Goal: Communication & Community: Answer question/provide support

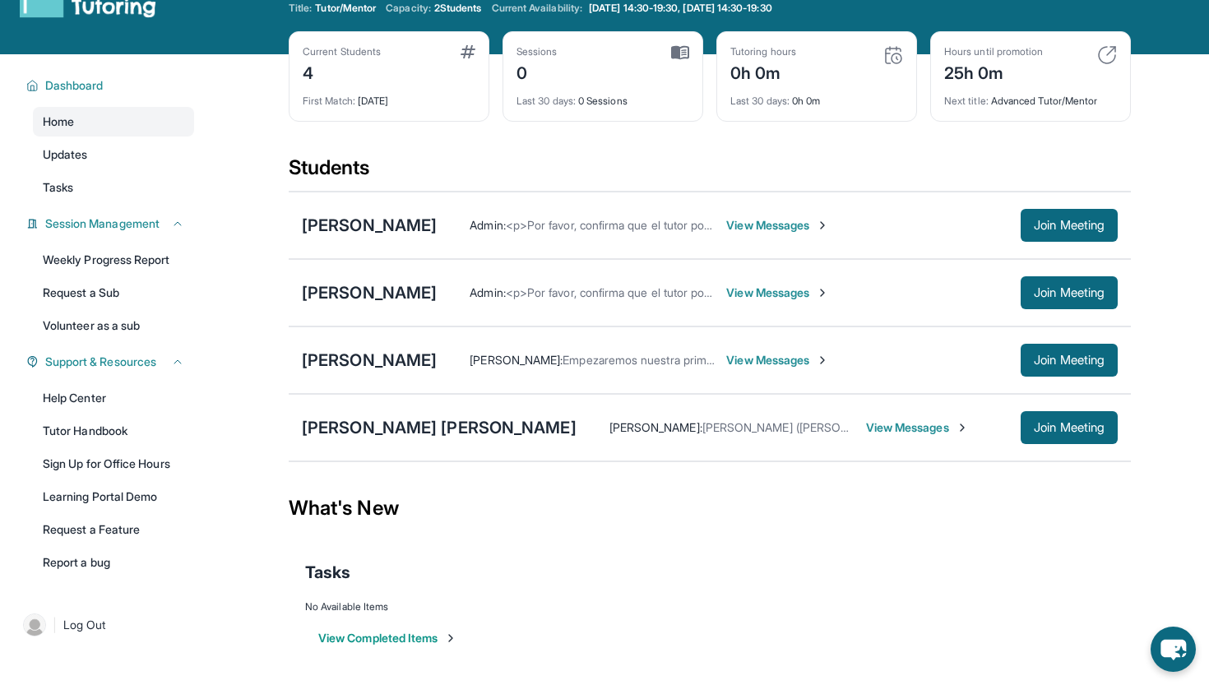
scroll to position [105, 0]
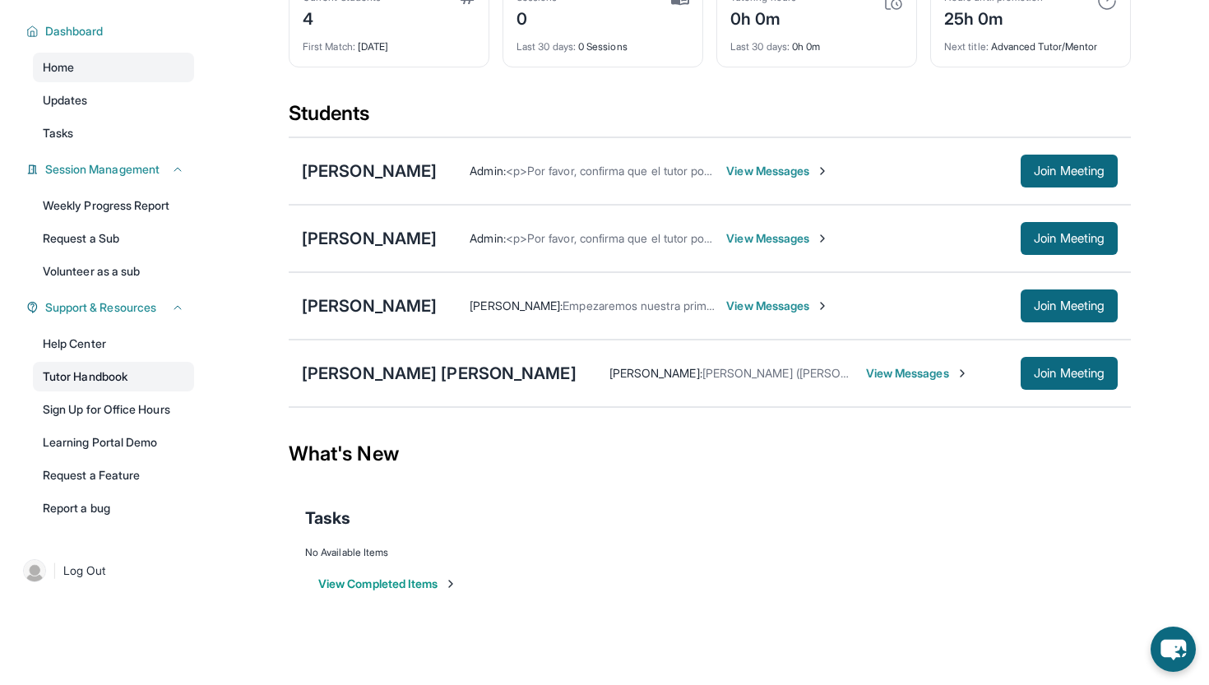
click at [93, 378] on link "Tutor Handbook" at bounding box center [113, 377] width 161 height 30
click at [437, 239] on div "[PERSON_NAME]" at bounding box center [369, 238] width 135 height 23
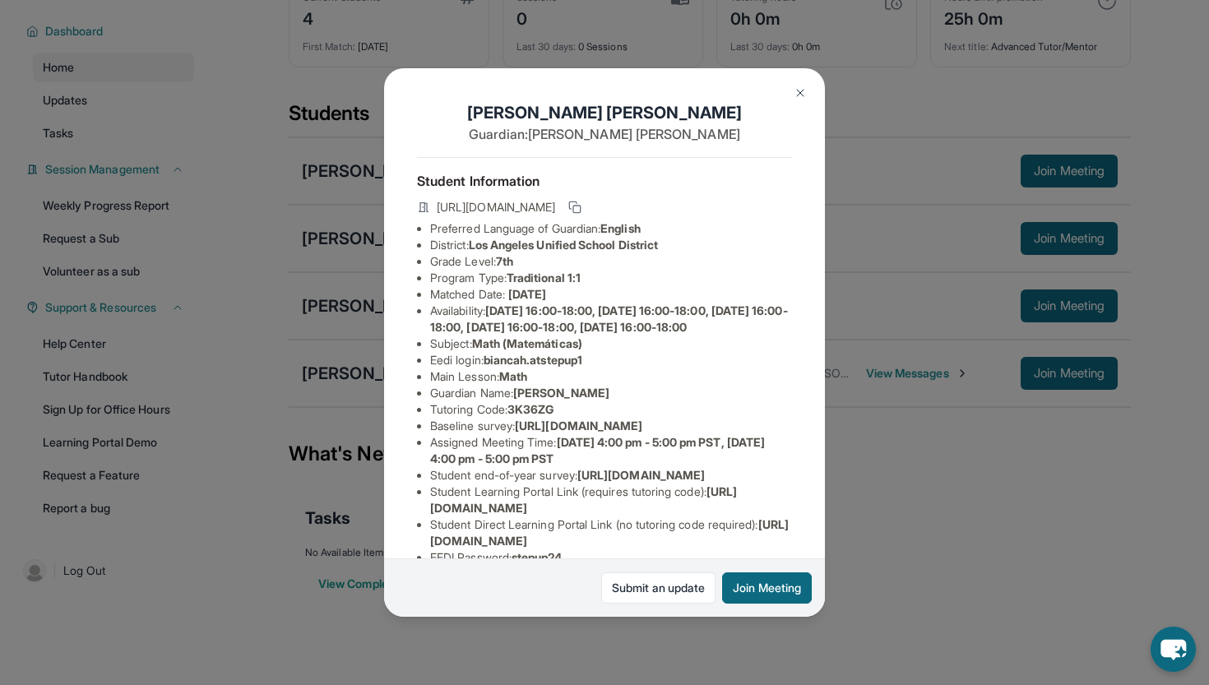
click at [800, 87] on img at bounding box center [800, 92] width 13 height 13
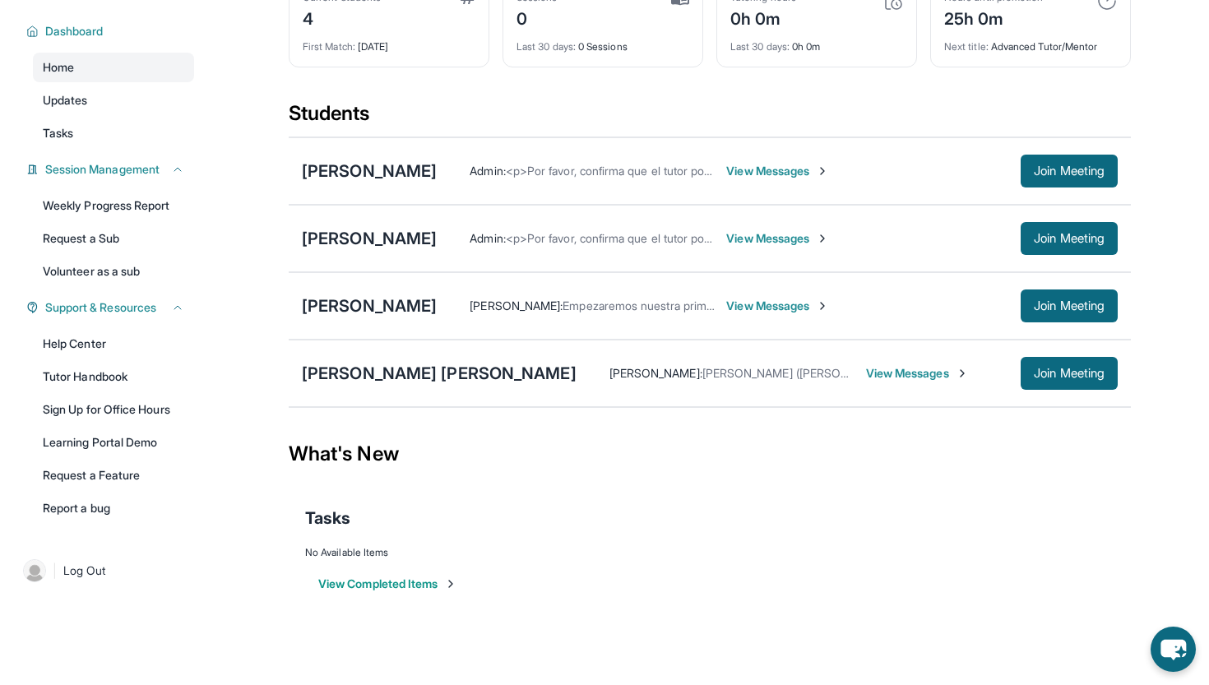
click at [819, 239] on span "View Messages" at bounding box center [777, 238] width 103 height 16
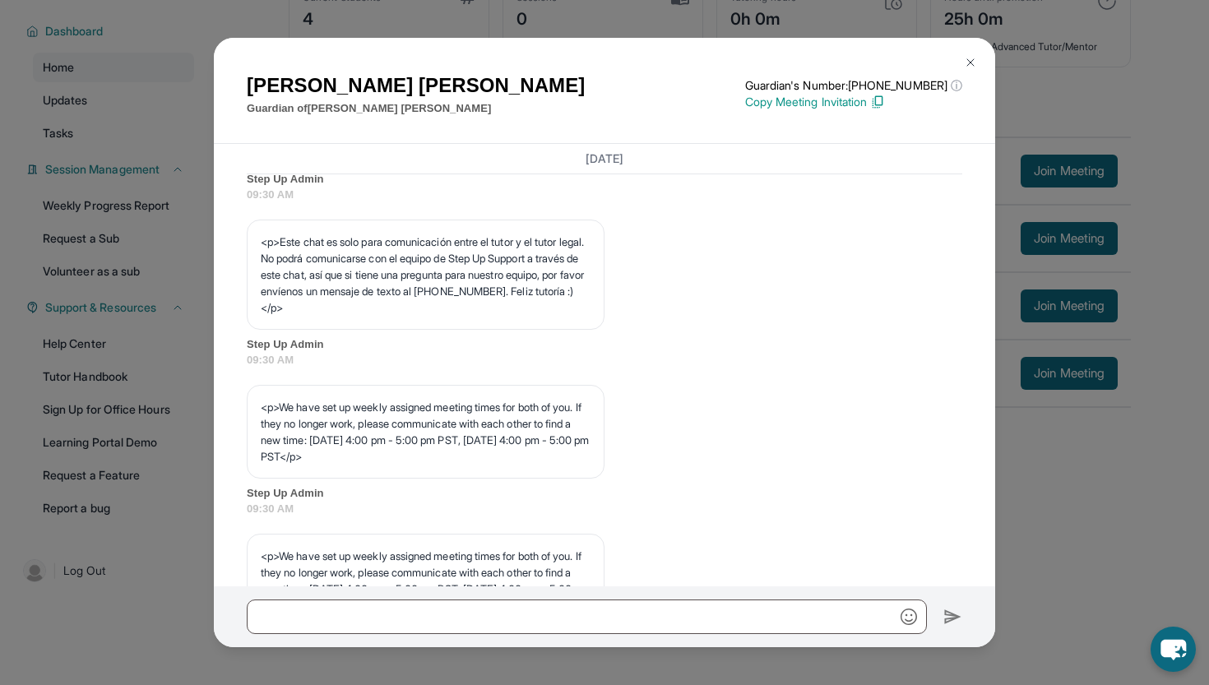
scroll to position [574, 0]
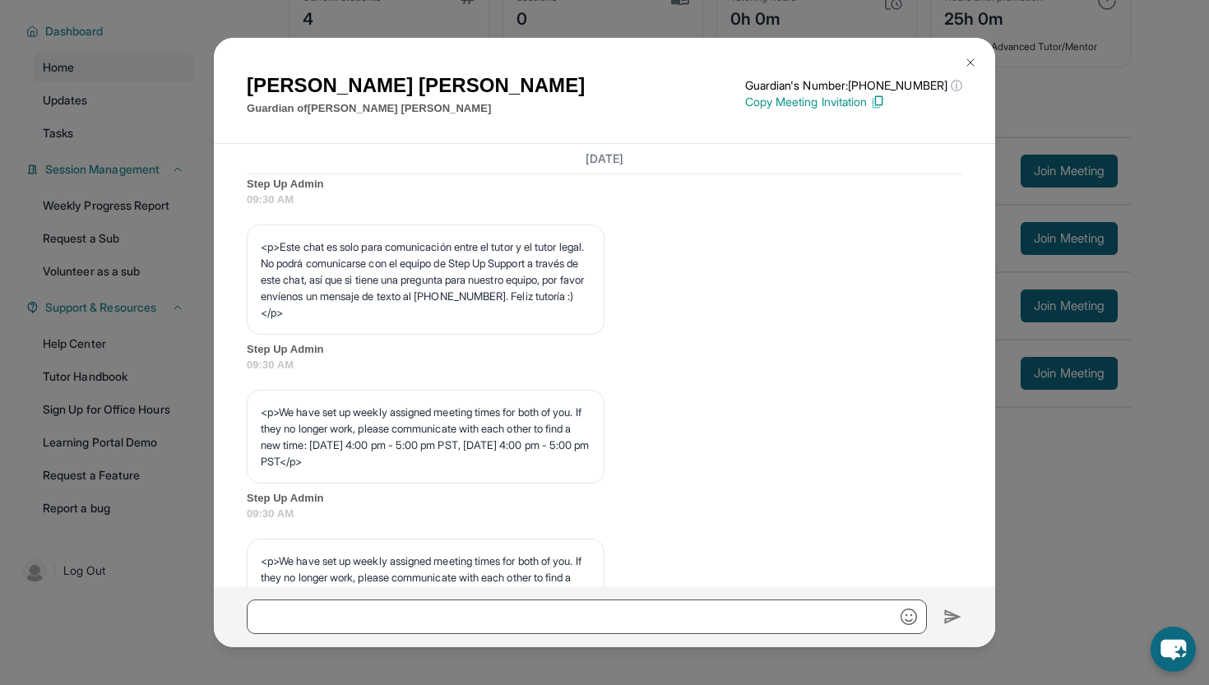
click at [975, 59] on img at bounding box center [970, 62] width 13 height 13
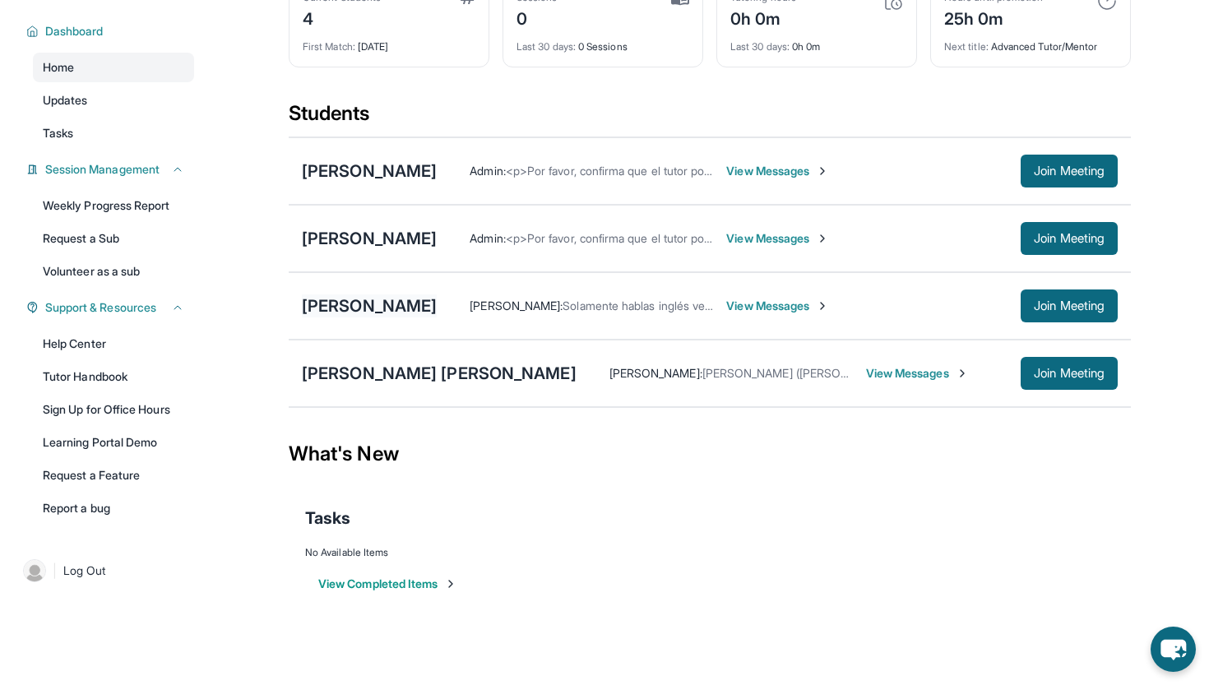
click at [406, 306] on div "[PERSON_NAME]" at bounding box center [369, 305] width 135 height 23
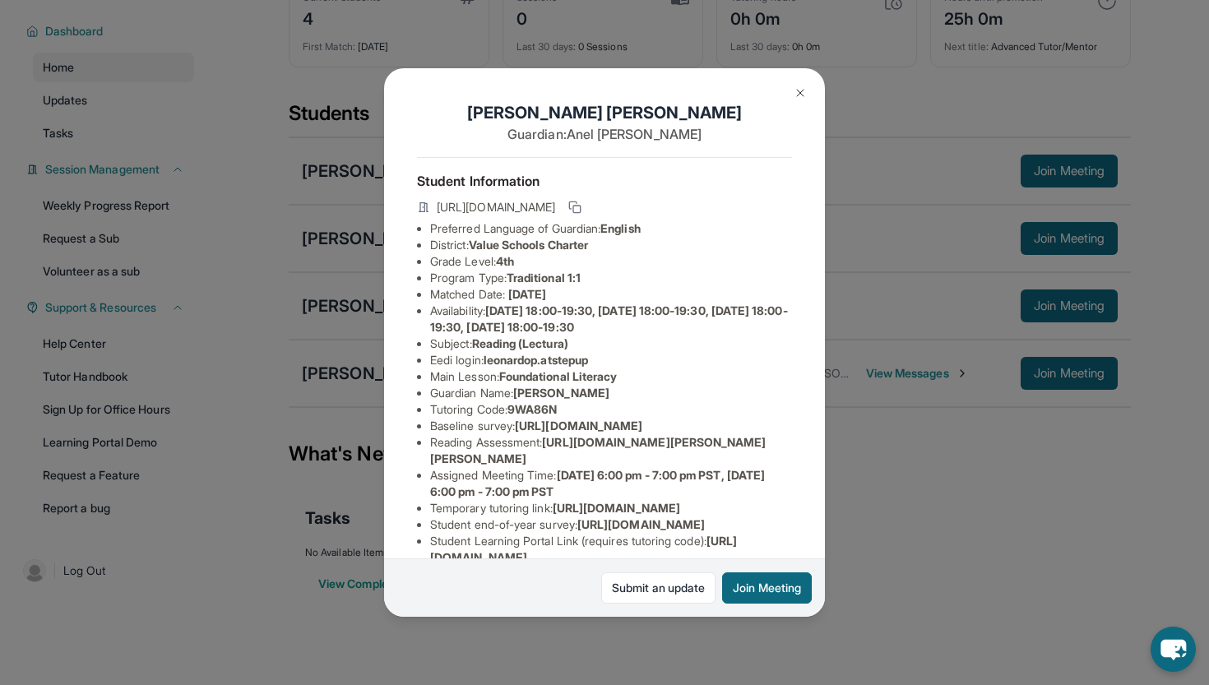
click at [804, 90] on img at bounding box center [800, 92] width 13 height 13
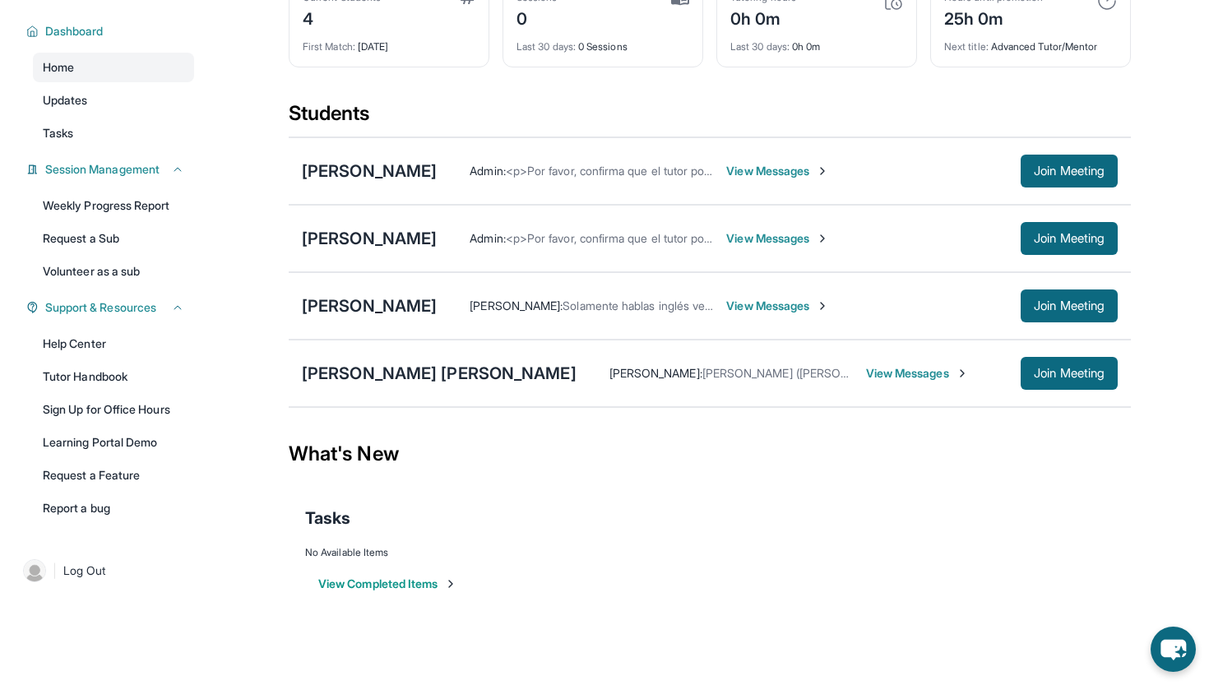
click at [756, 299] on span "View Messages" at bounding box center [777, 306] width 103 height 16
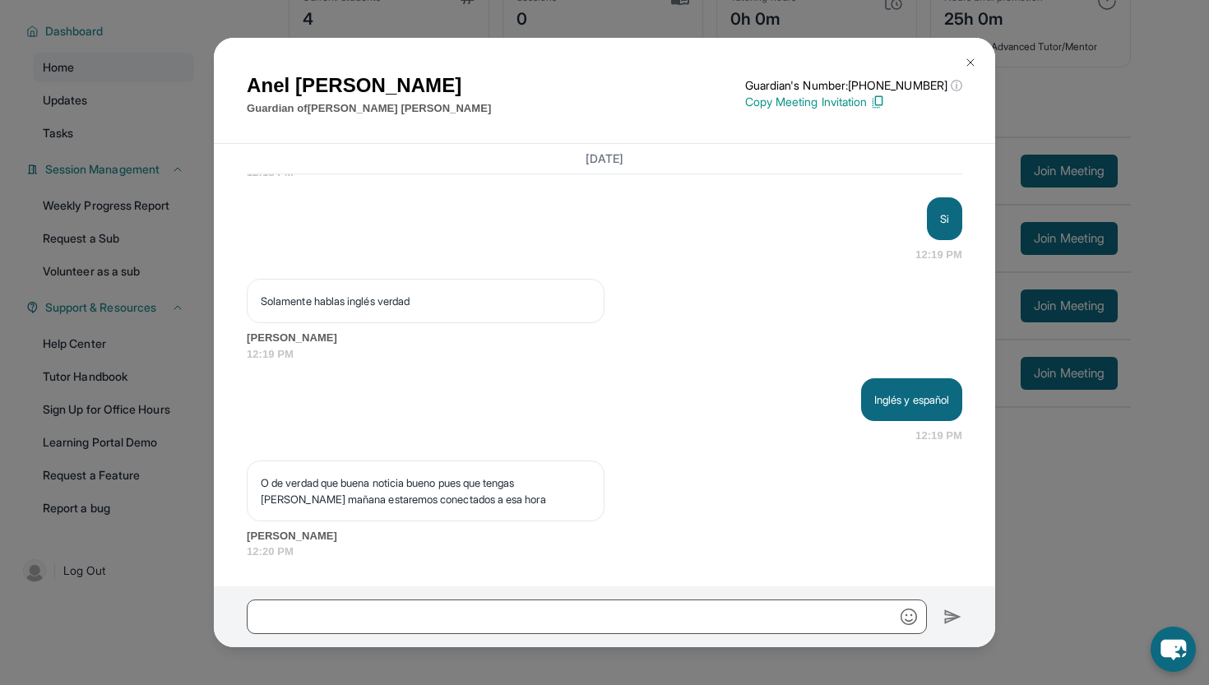
scroll to position [1841, 0]
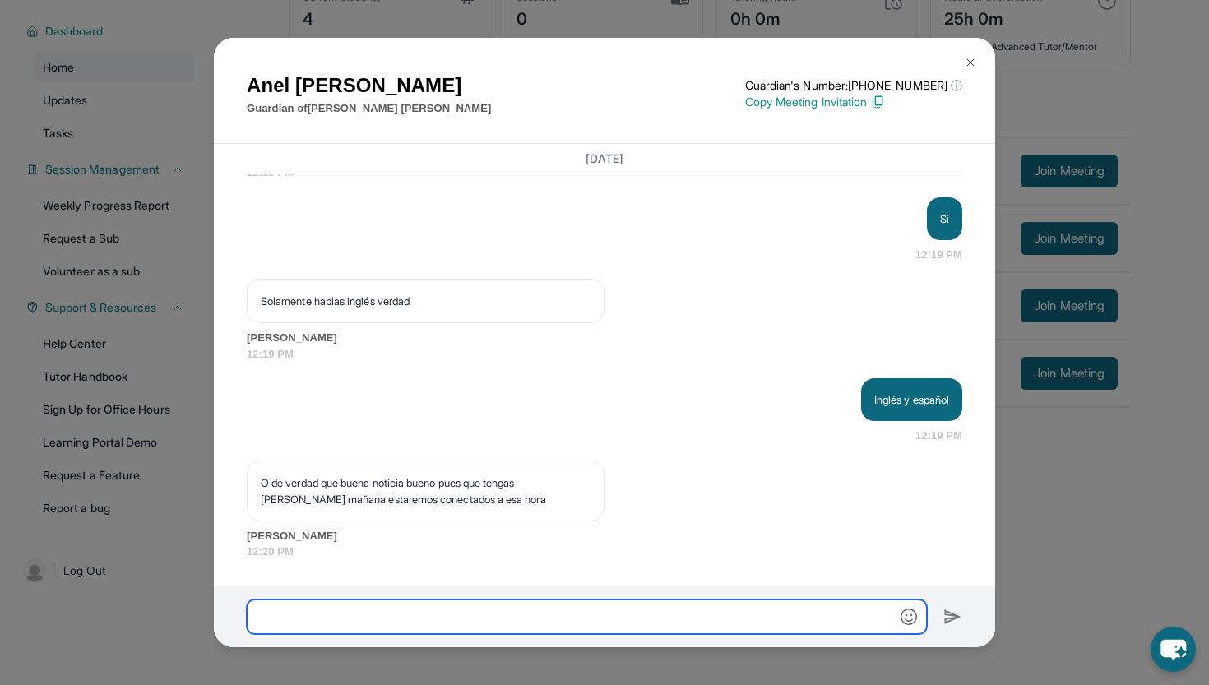
click at [657, 619] on input "text" at bounding box center [587, 617] width 680 height 35
click at [267, 619] on input "********" at bounding box center [587, 617] width 680 height 35
click at [325, 619] on input "********" at bounding box center [587, 617] width 680 height 35
type input "**********"
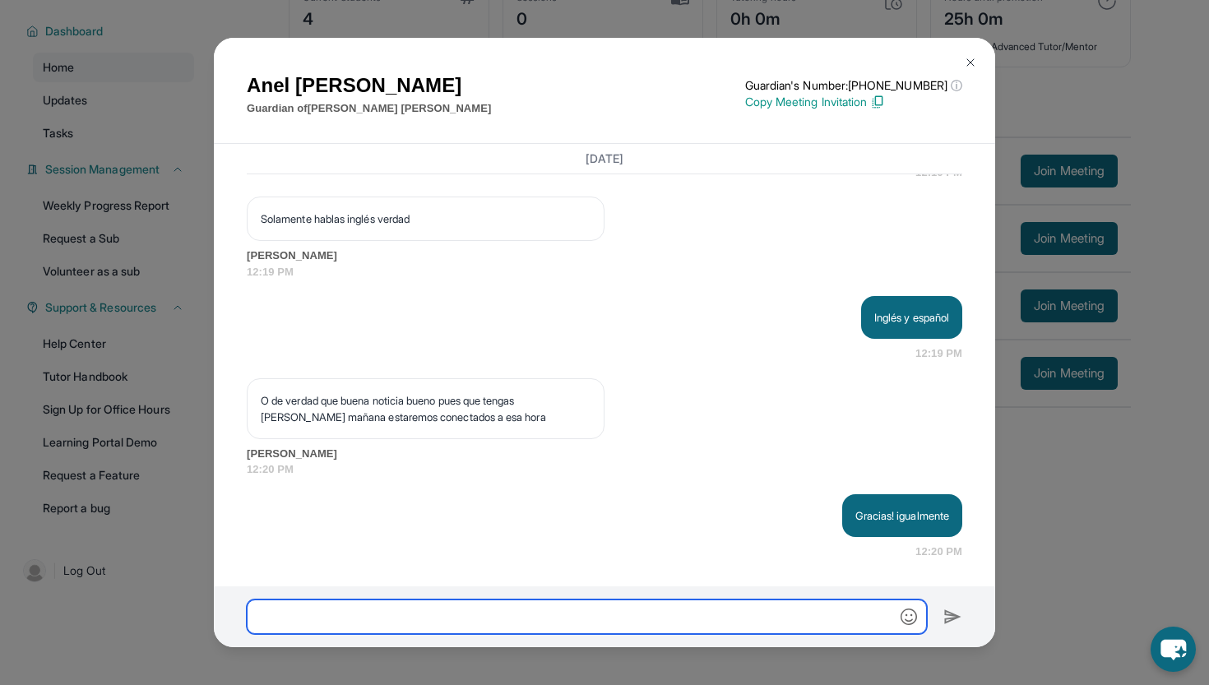
scroll to position [1922, 0]
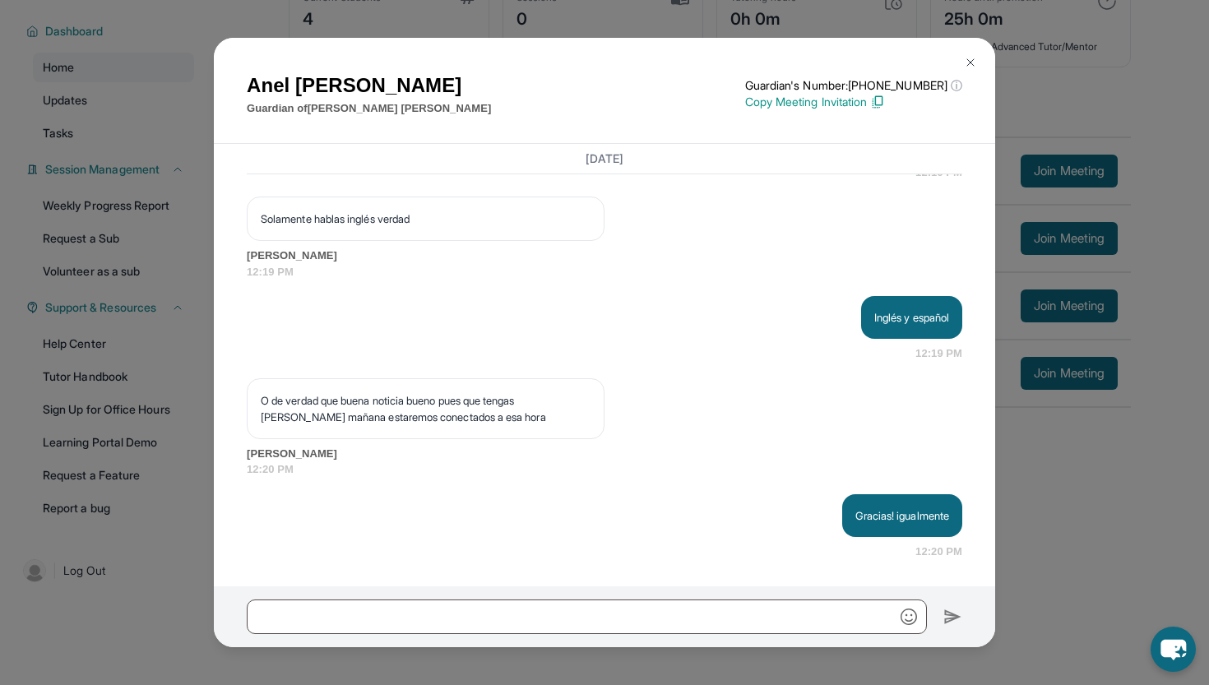
click at [971, 55] on button at bounding box center [970, 62] width 33 height 33
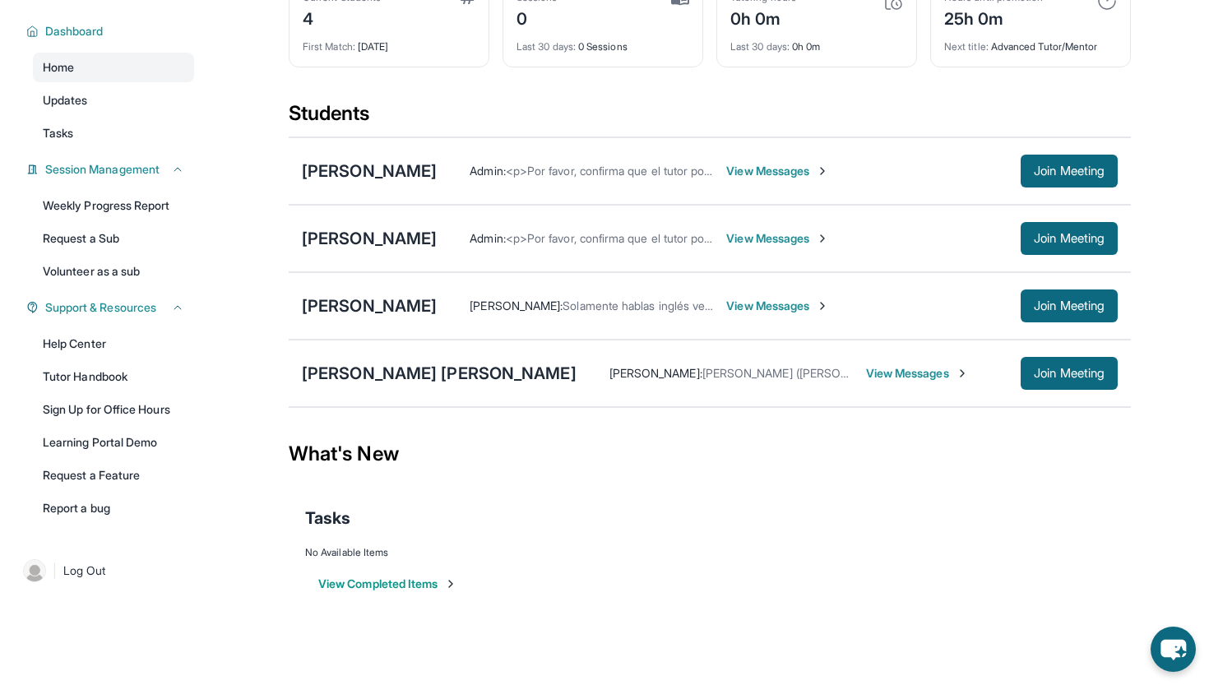
click at [829, 174] on span "View Messages" at bounding box center [777, 171] width 103 height 16
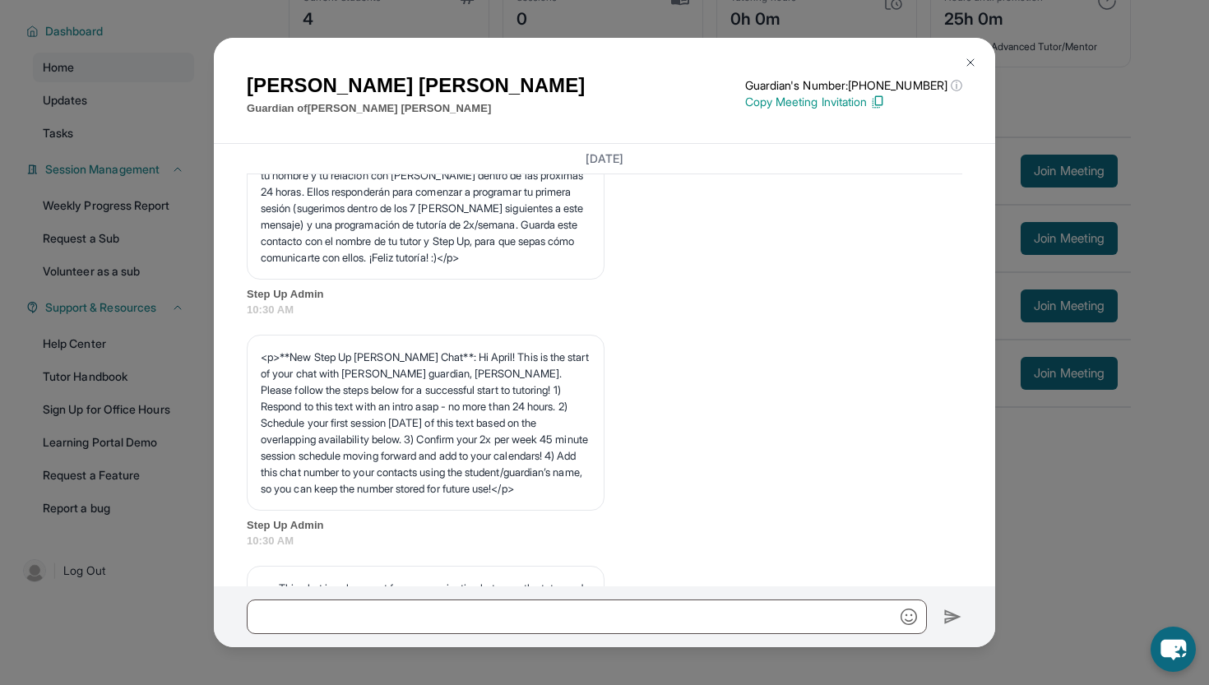
scroll to position [89, 0]
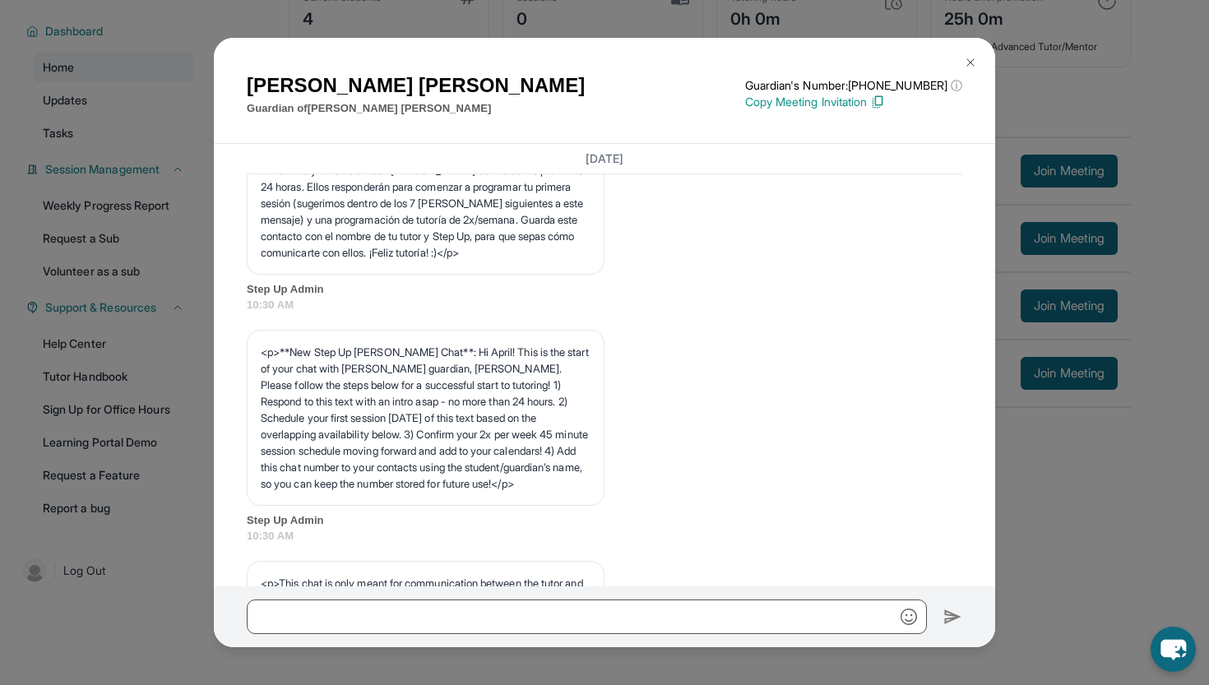
click at [977, 58] on button at bounding box center [970, 62] width 33 height 33
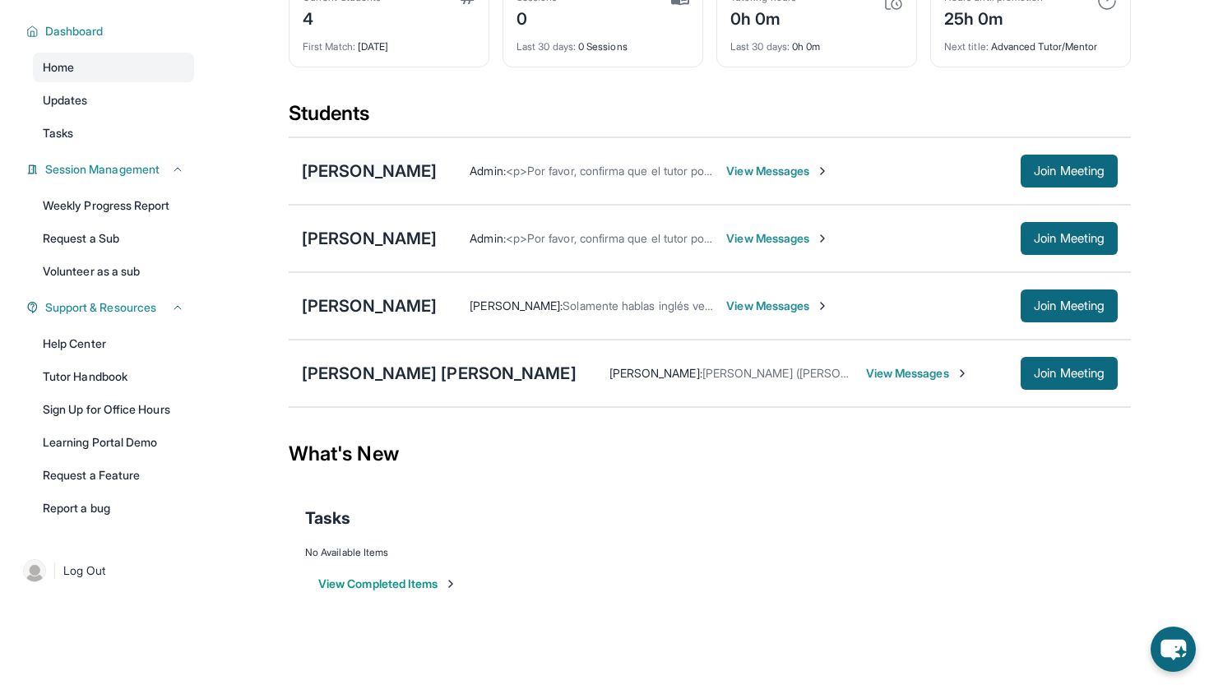
click at [437, 178] on div "[PERSON_NAME]" at bounding box center [369, 171] width 135 height 23
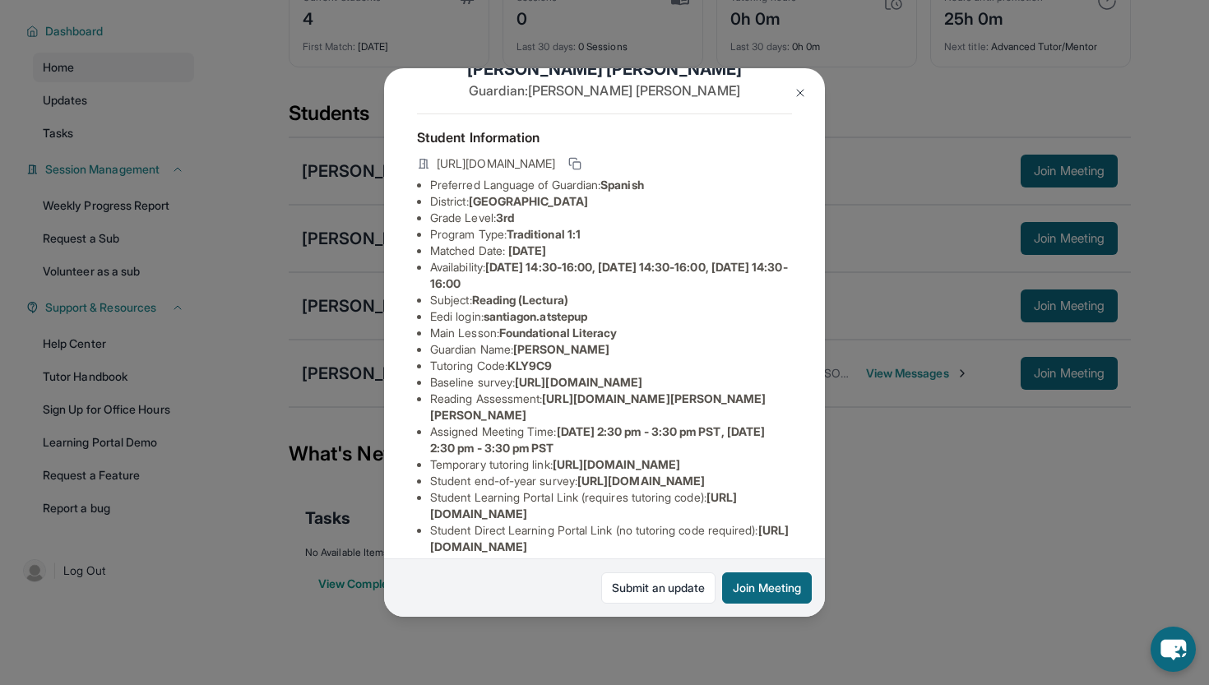
scroll to position [0, 0]
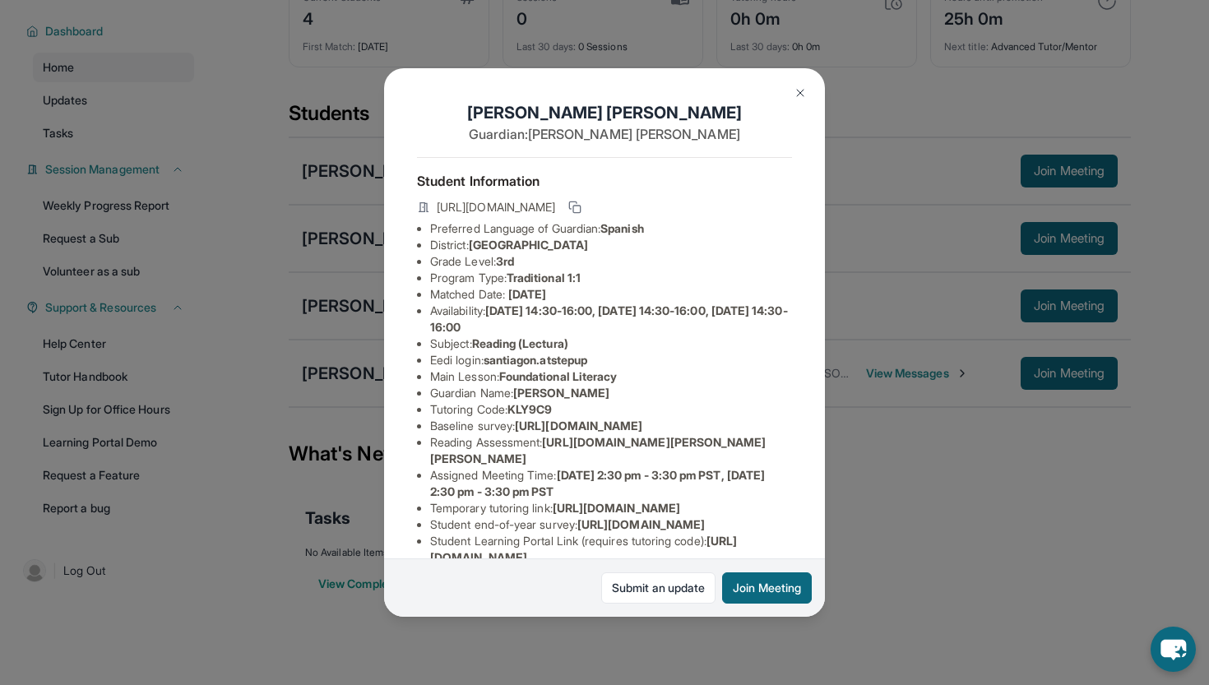
click at [798, 95] on img at bounding box center [800, 92] width 13 height 13
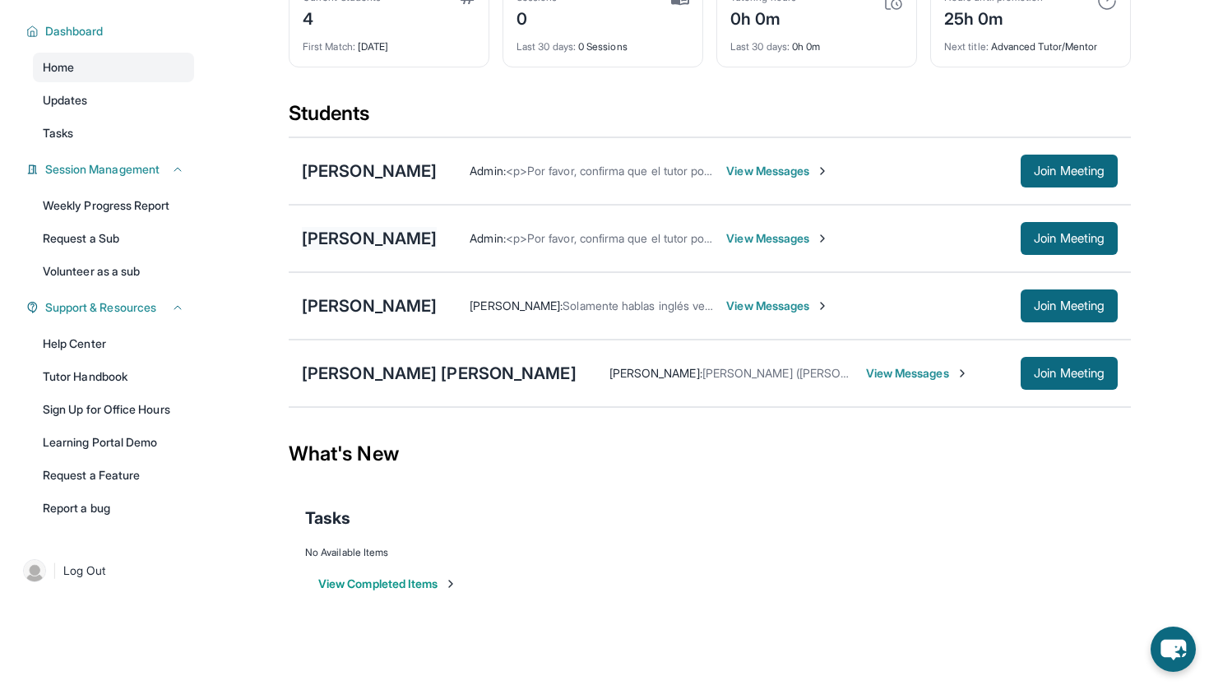
click at [362, 238] on div "[PERSON_NAME]" at bounding box center [369, 238] width 135 height 23
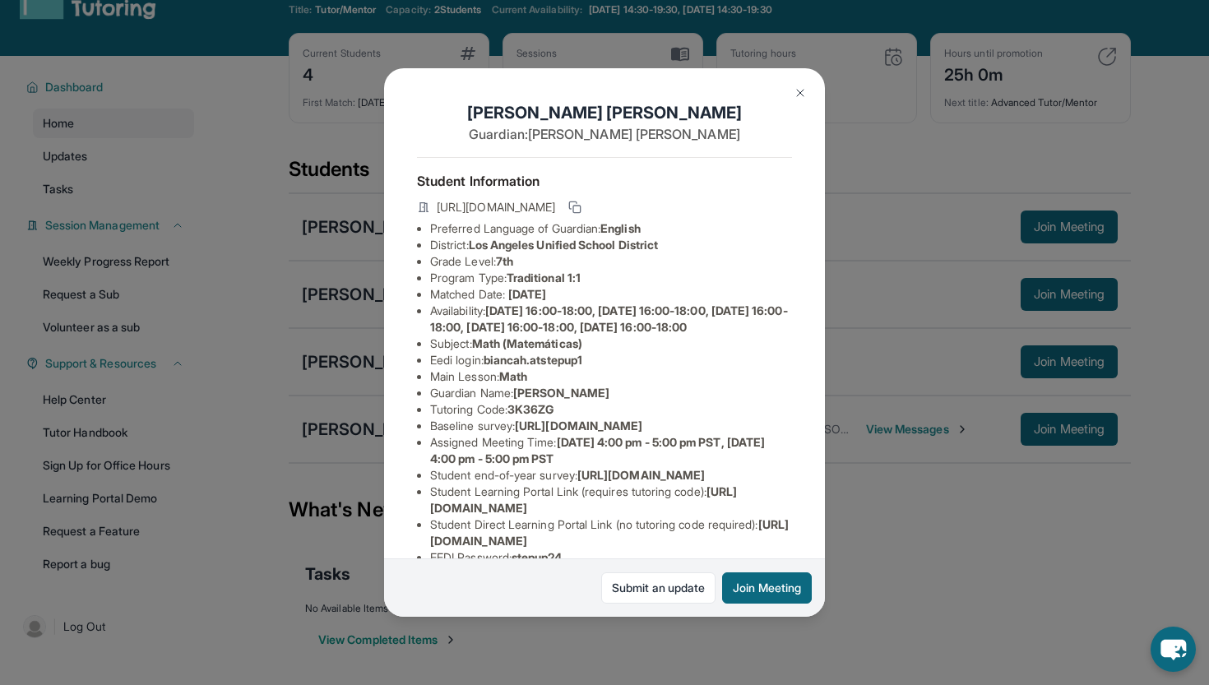
scroll to position [41, 0]
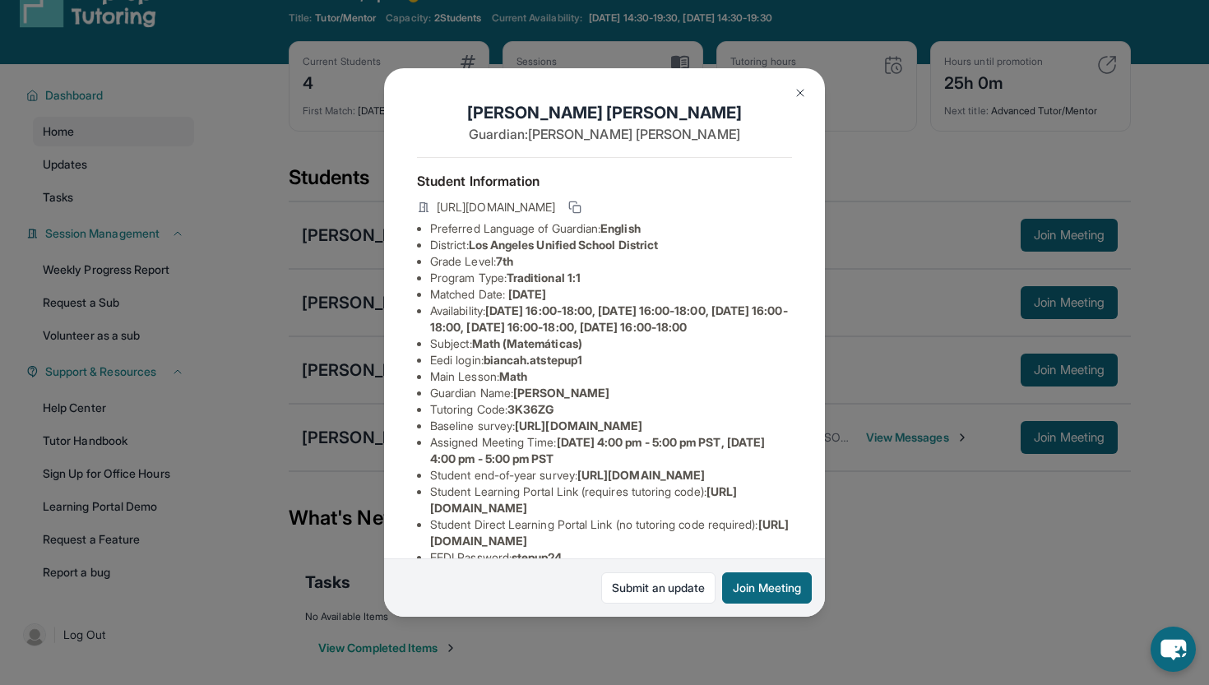
click at [797, 93] on img at bounding box center [800, 92] width 13 height 13
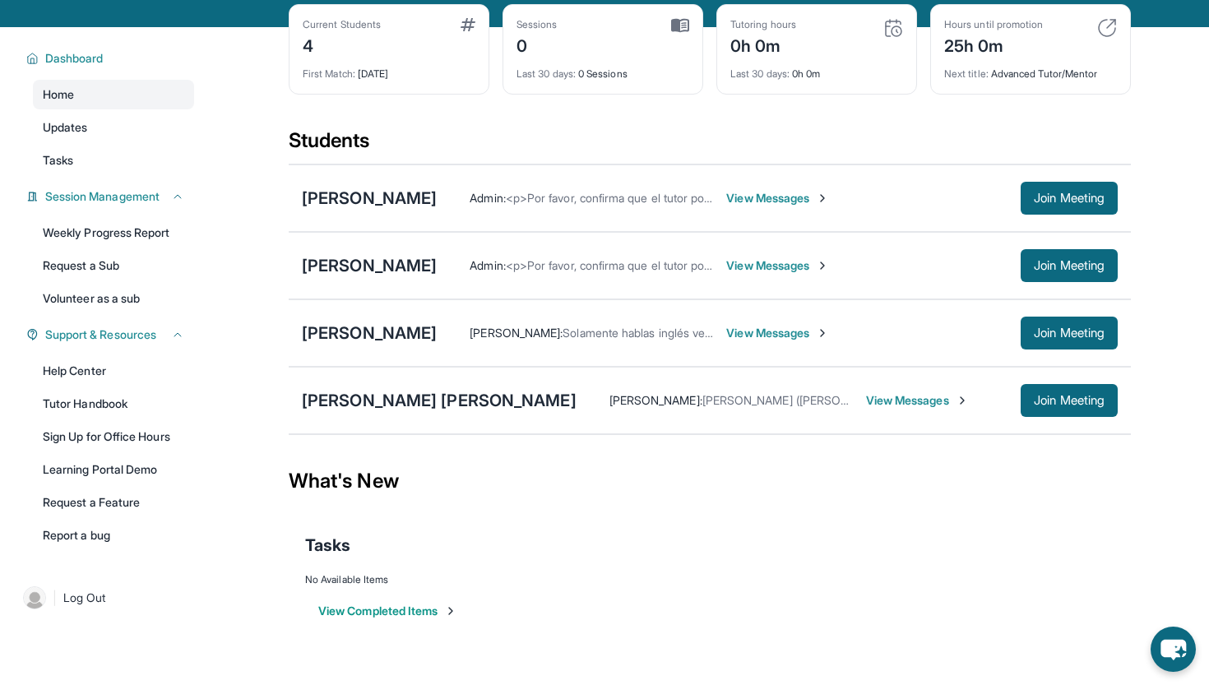
scroll to position [105, 0]
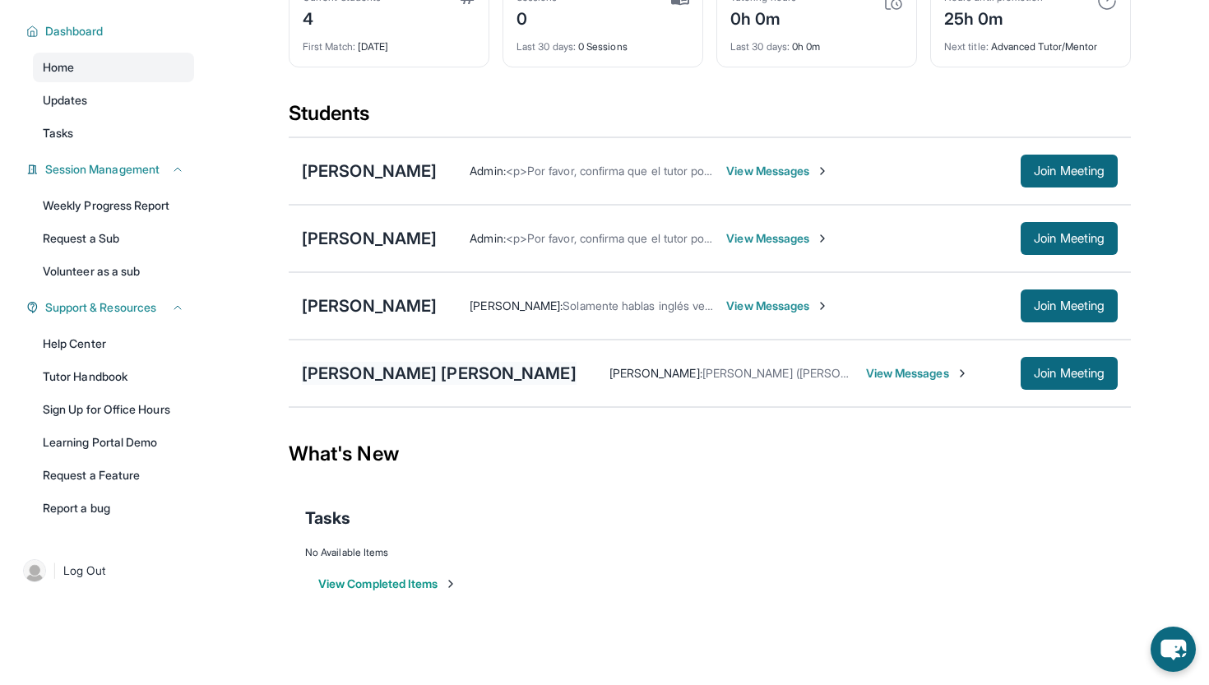
click at [388, 373] on div "[PERSON_NAME] [PERSON_NAME]" at bounding box center [439, 373] width 275 height 23
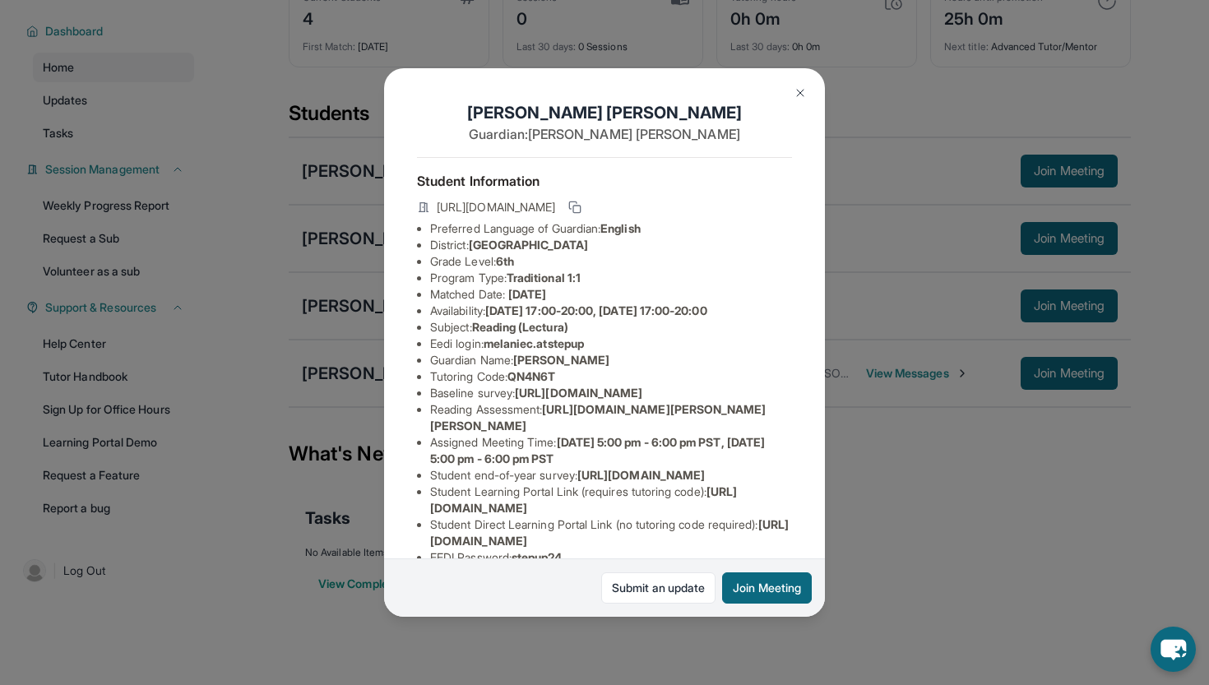
scroll to position [10, 0]
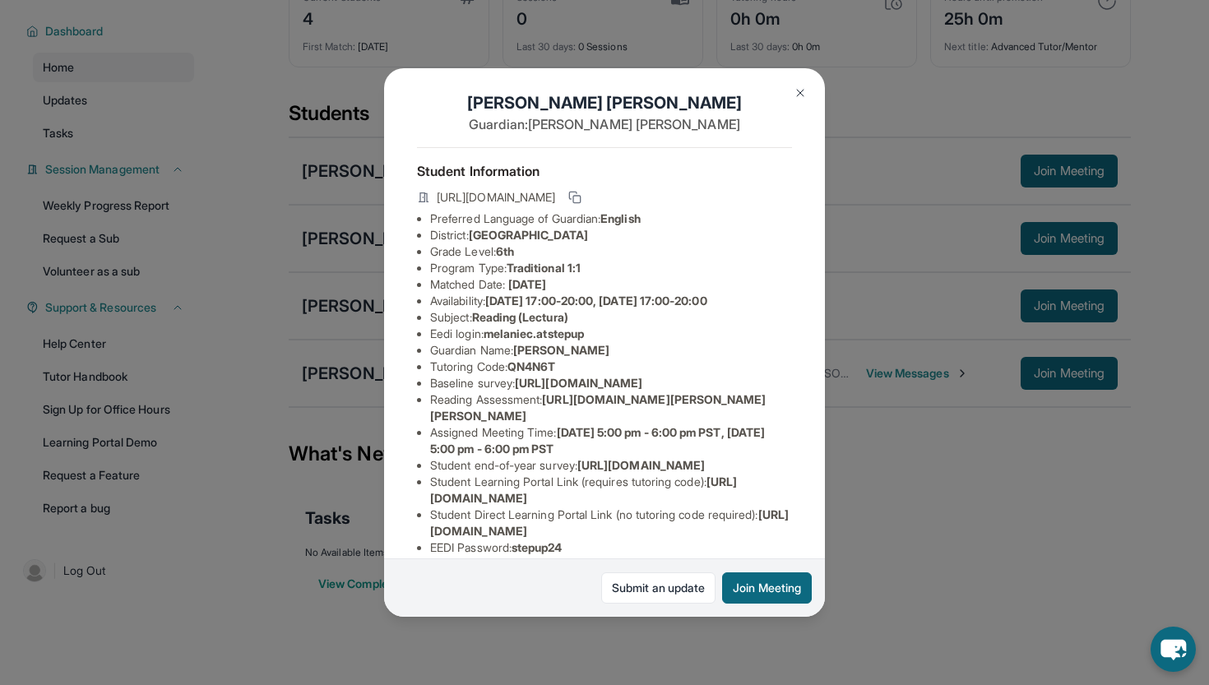
click at [805, 92] on img at bounding box center [800, 92] width 13 height 13
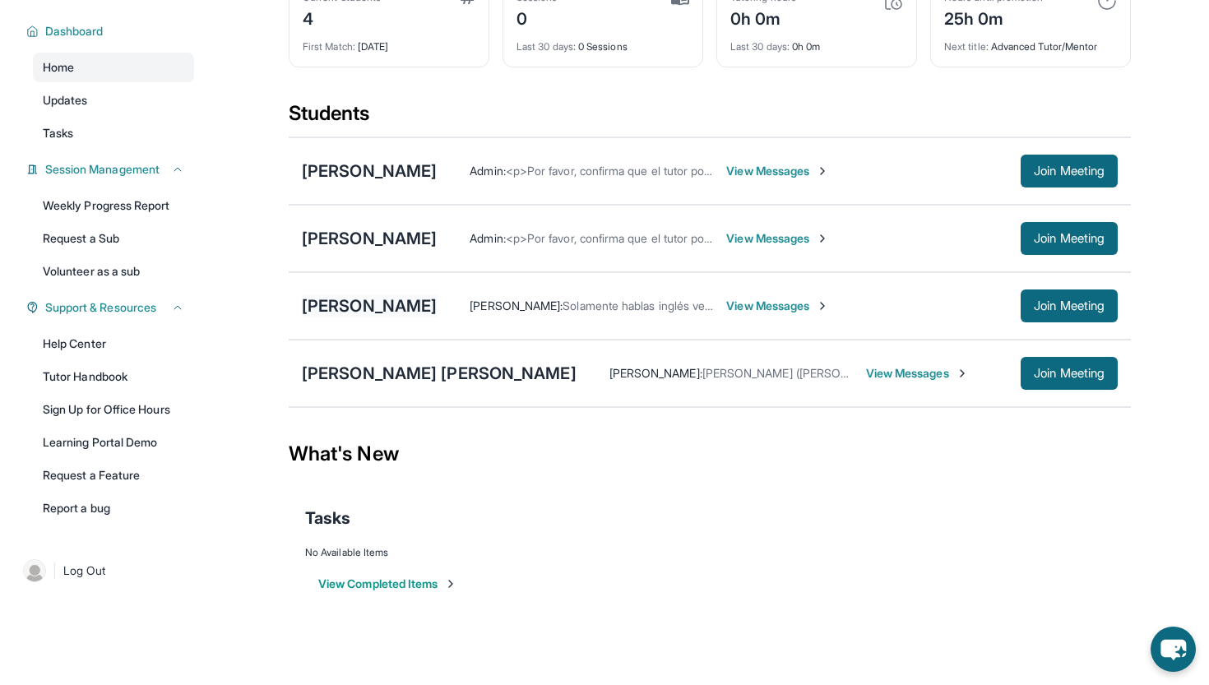
click at [392, 303] on div "[PERSON_NAME]" at bounding box center [369, 305] width 135 height 23
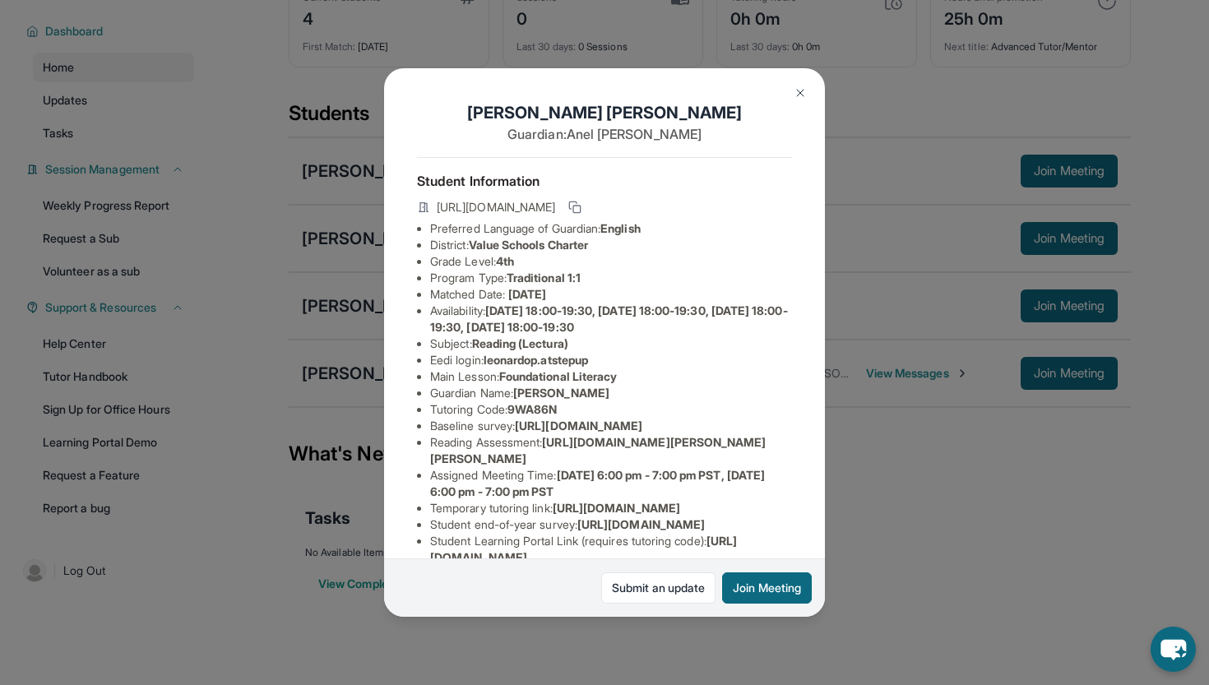
click at [798, 92] on img at bounding box center [800, 92] width 13 height 13
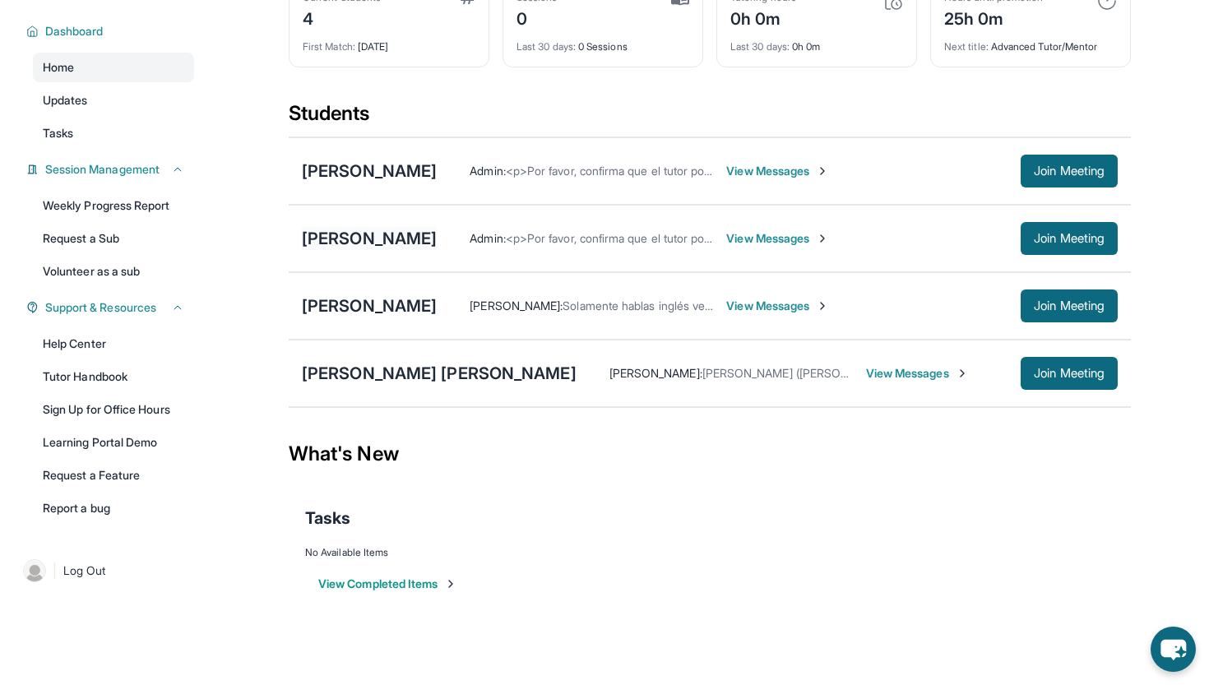
click at [437, 238] on div "[PERSON_NAME]" at bounding box center [369, 238] width 135 height 23
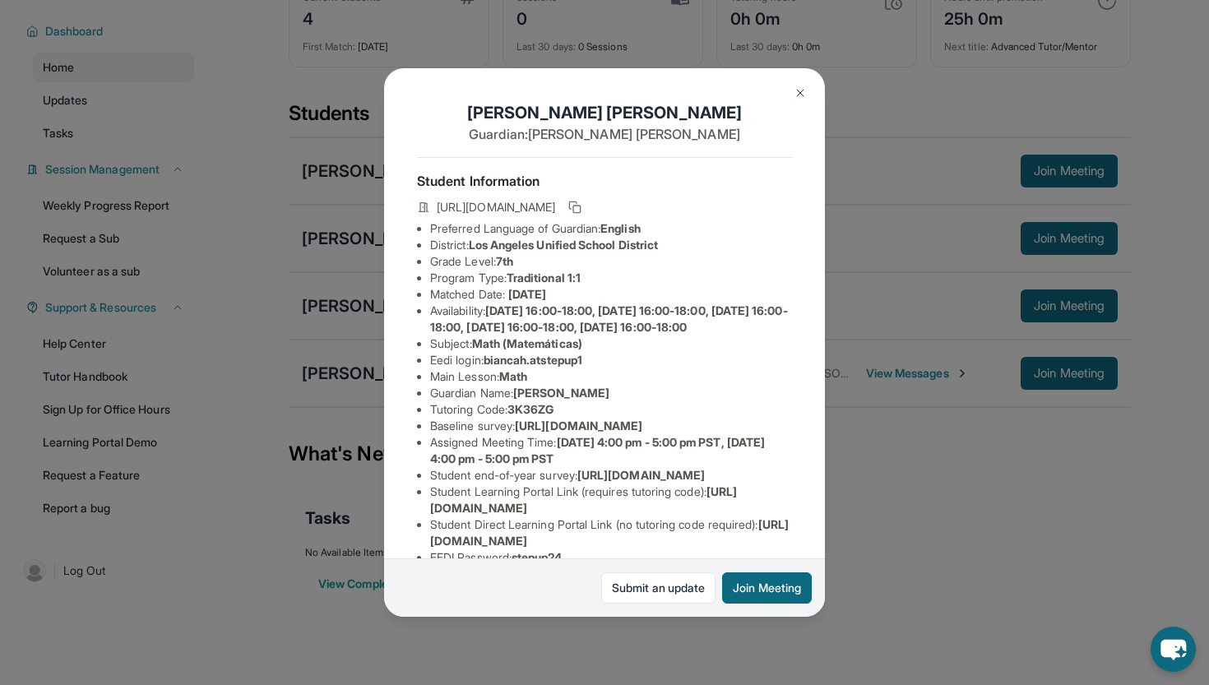
click at [791, 100] on button at bounding box center [800, 92] width 33 height 33
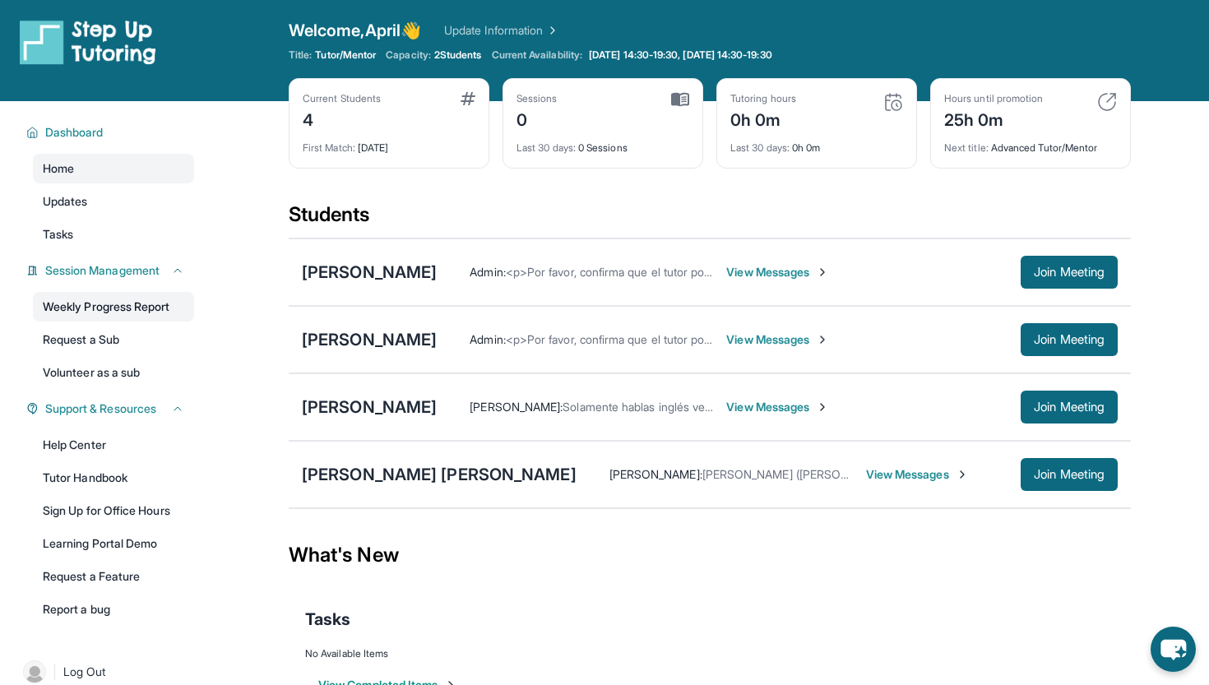
scroll to position [0, 0]
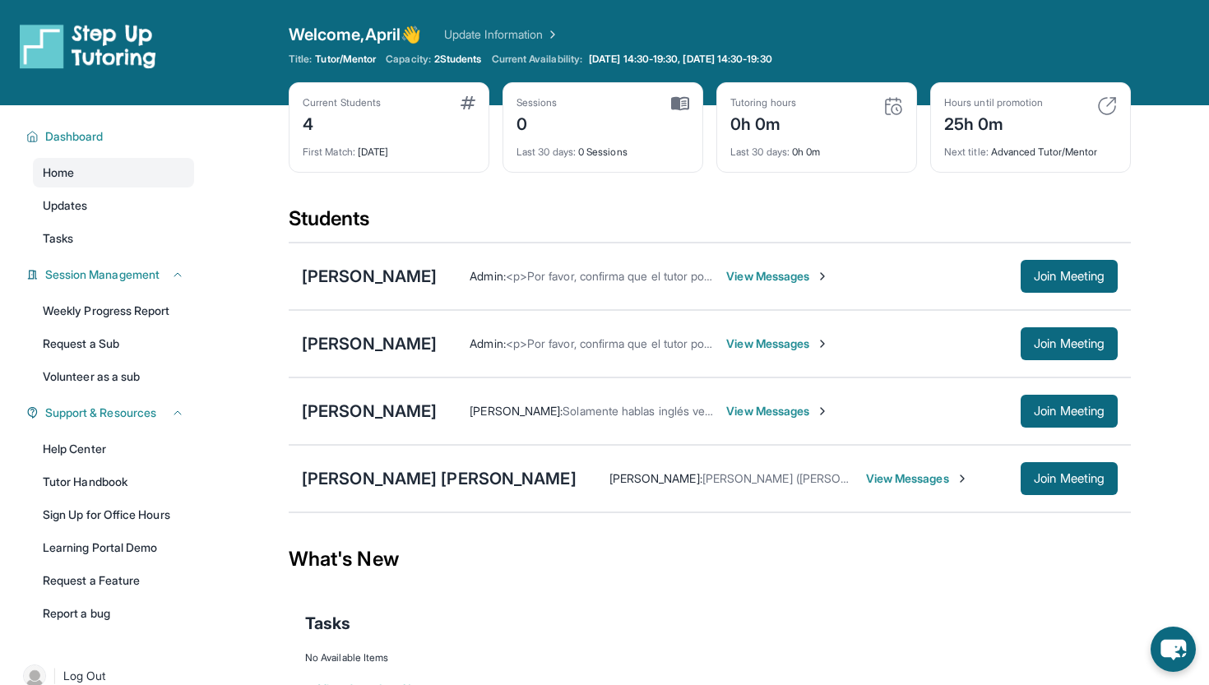
click at [445, 60] on span "2 Students" at bounding box center [458, 59] width 48 height 13
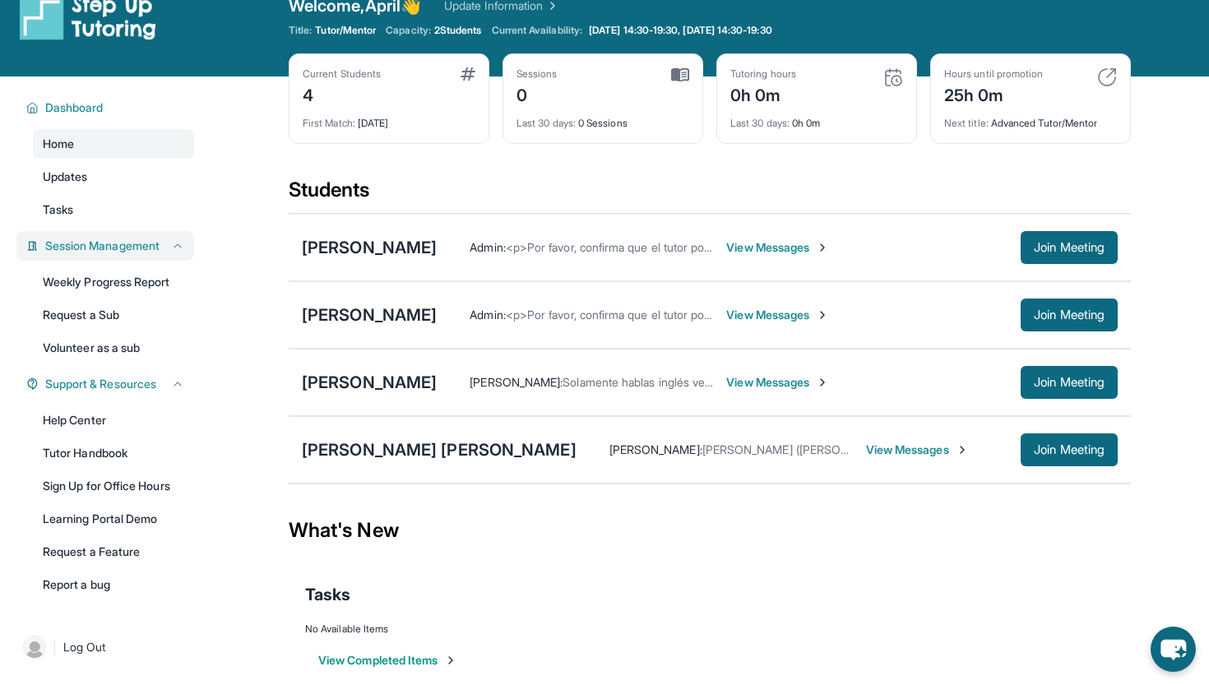
scroll to position [24, 0]
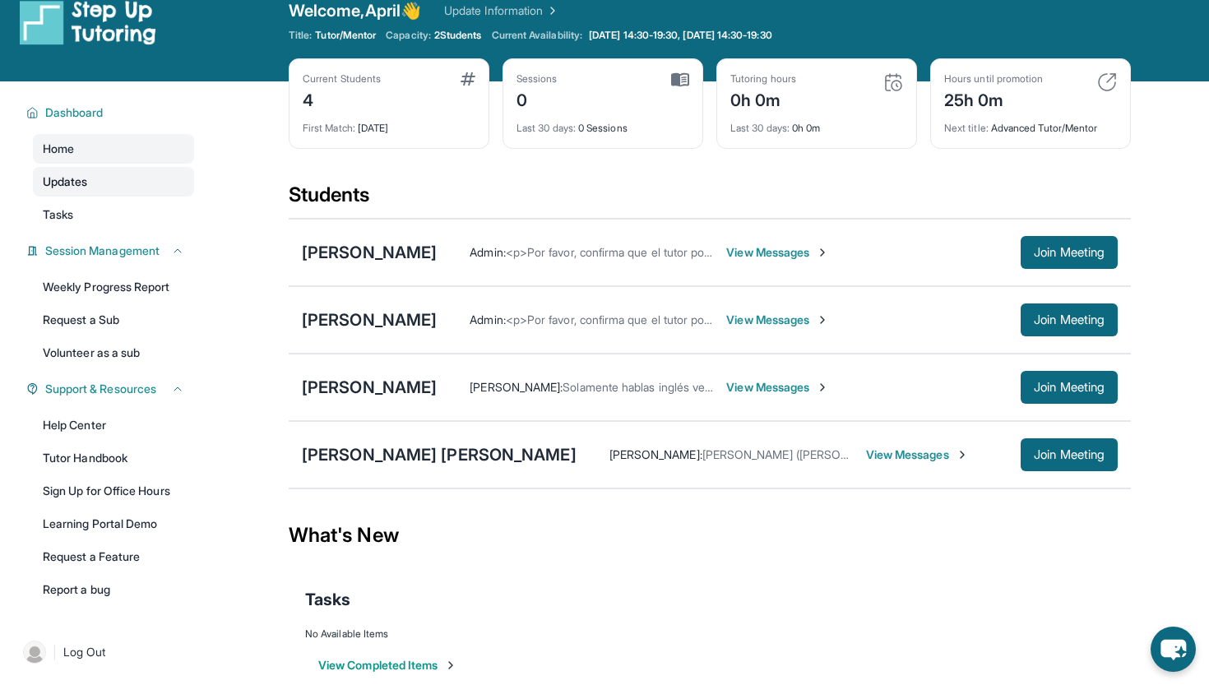
click at [86, 188] on span "Updates" at bounding box center [65, 182] width 45 height 16
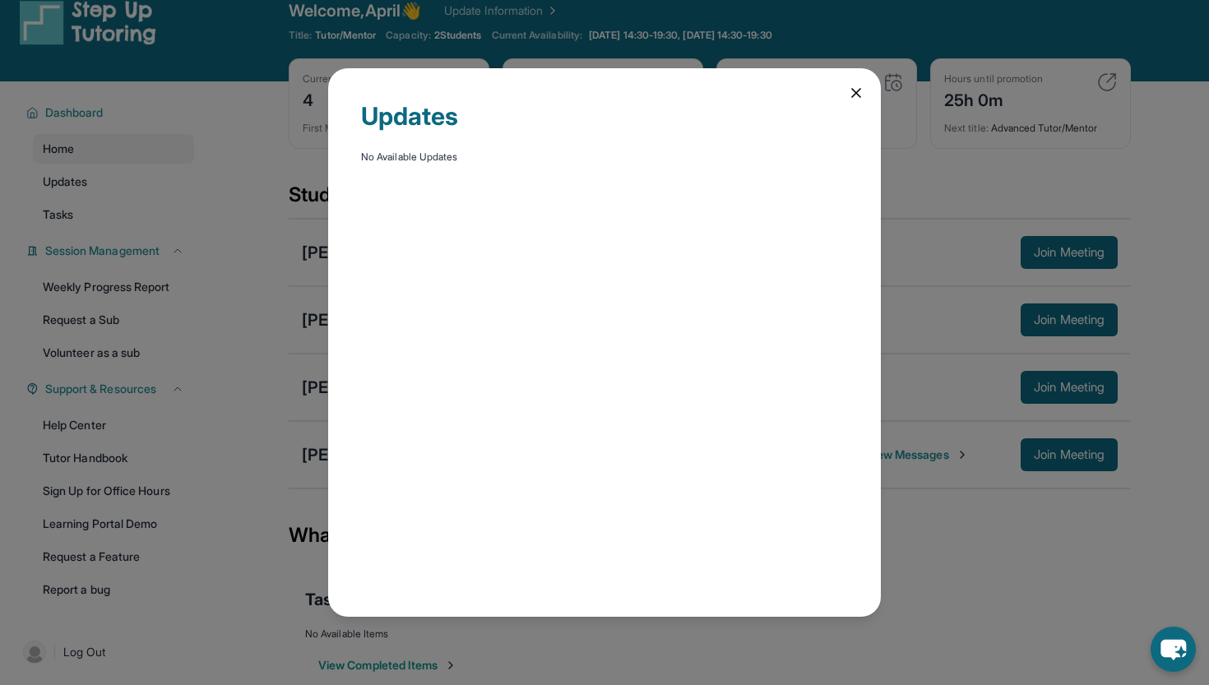
click at [83, 212] on div "Updates No Available Updates" at bounding box center [604, 342] width 1209 height 685
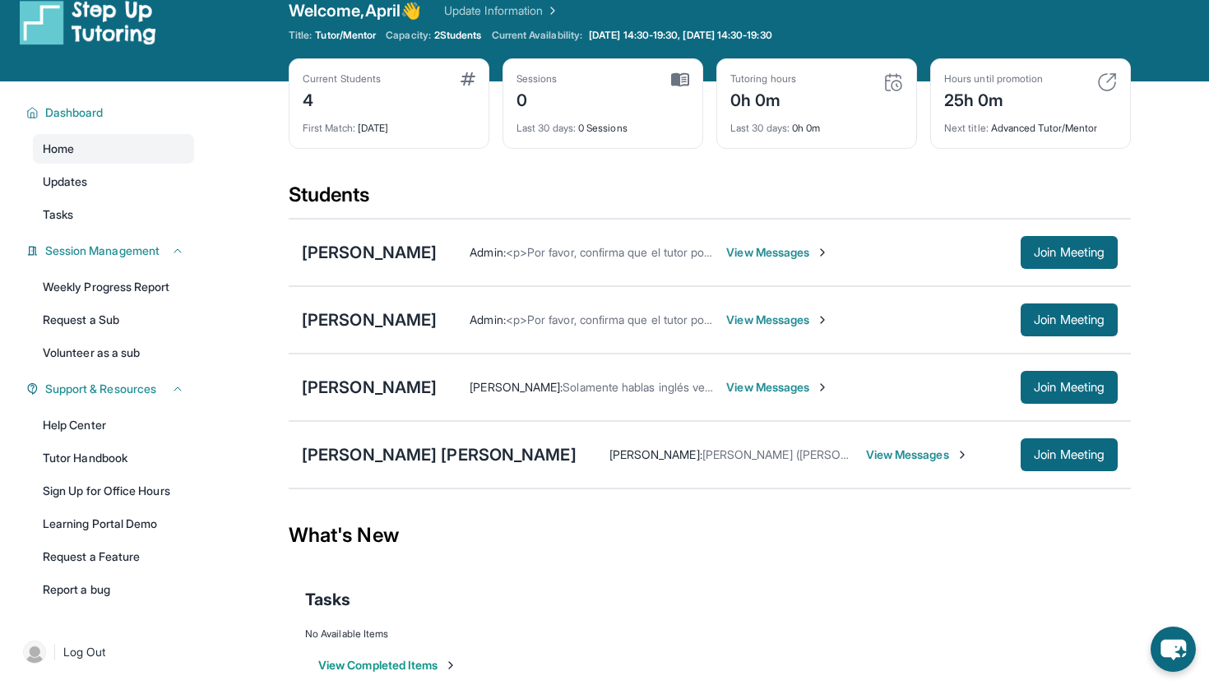
click at [83, 212] on link "Tasks" at bounding box center [113, 215] width 161 height 30
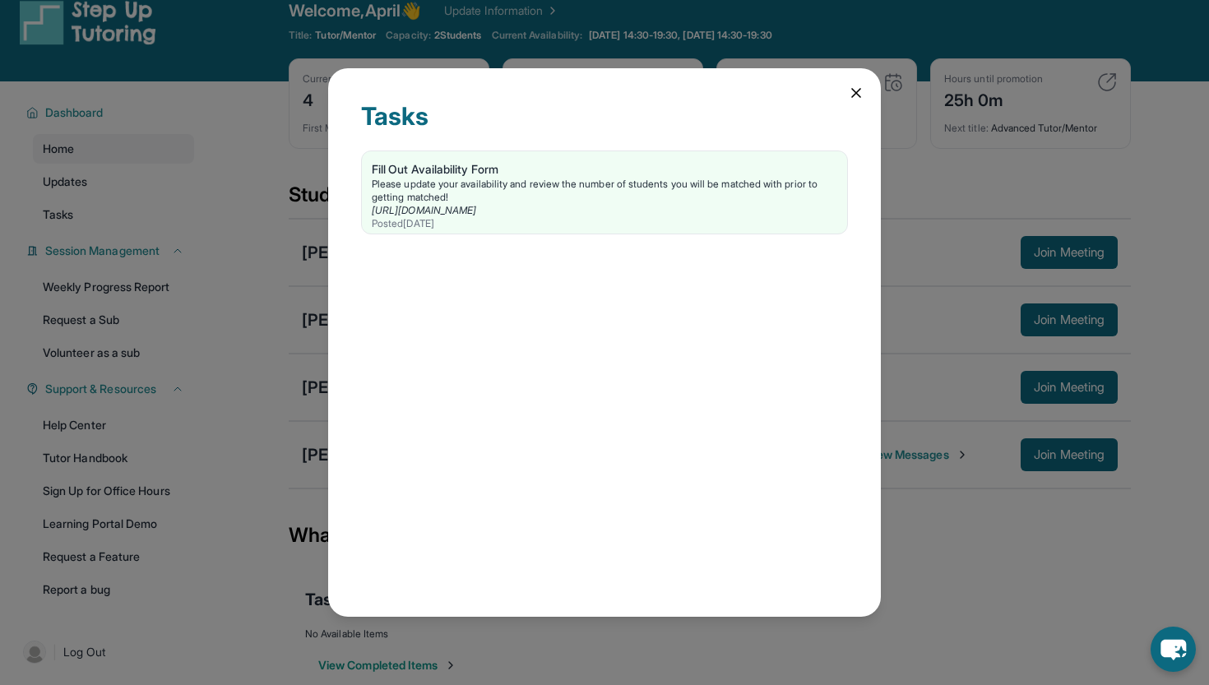
click at [852, 93] on icon at bounding box center [856, 93] width 16 height 16
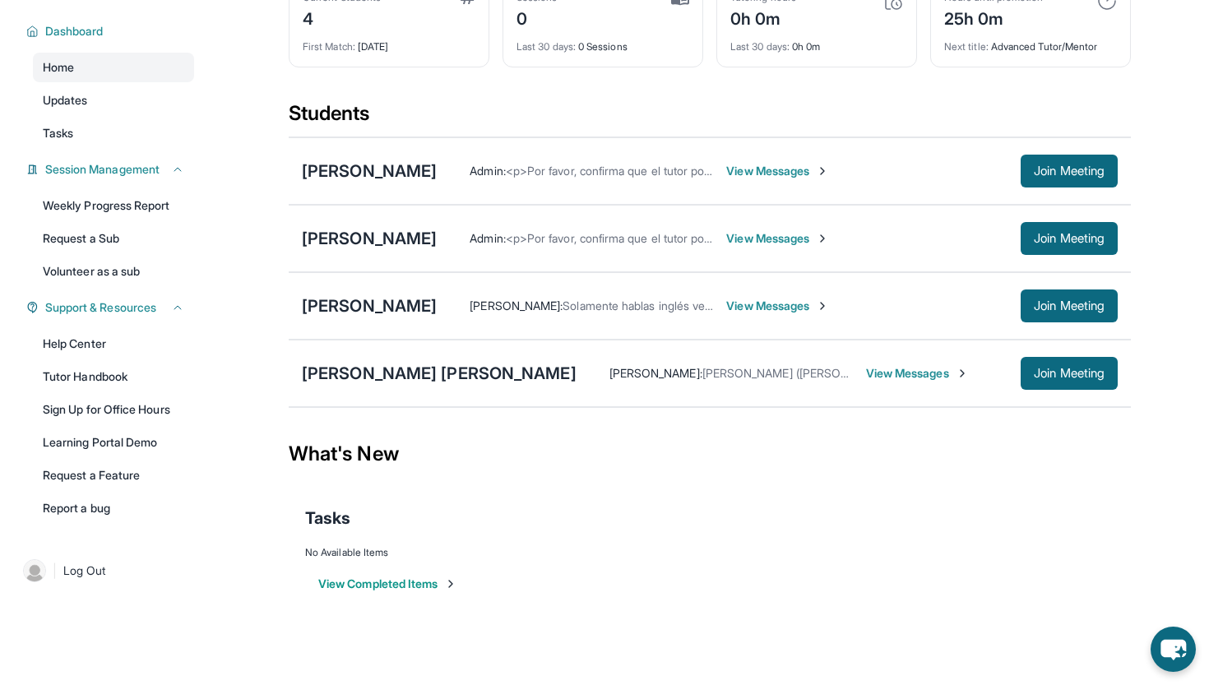
scroll to position [0, 0]
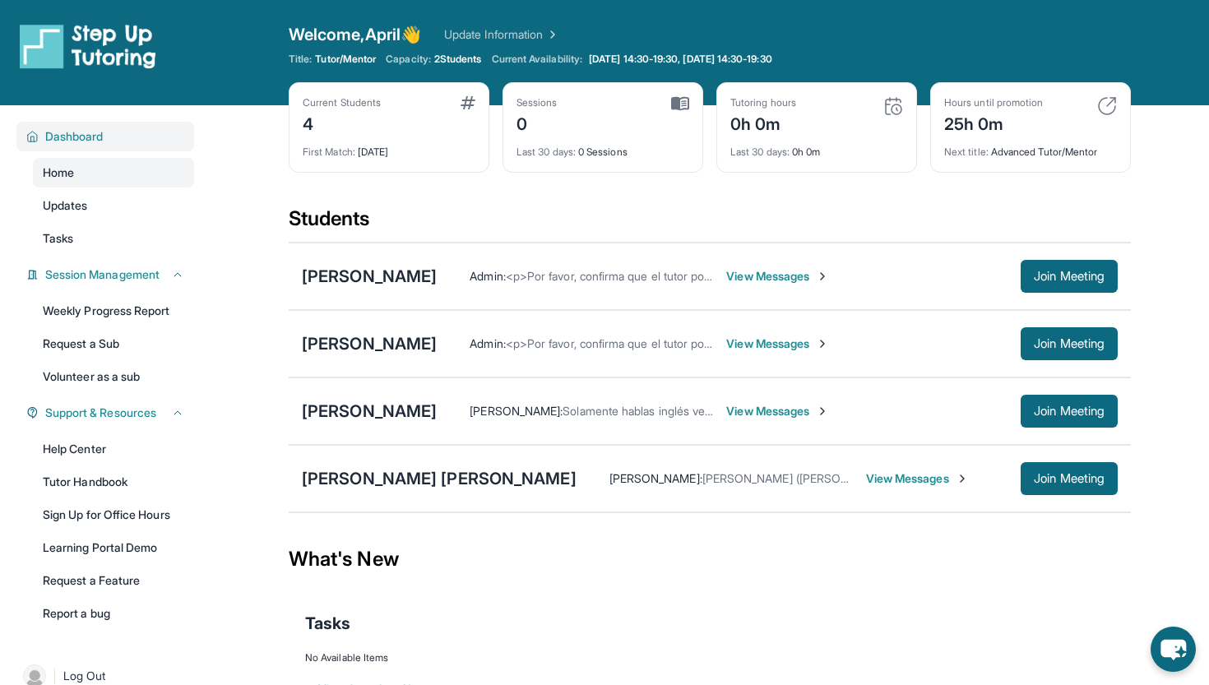
click at [107, 146] on div "Dashboard" at bounding box center [105, 137] width 178 height 30
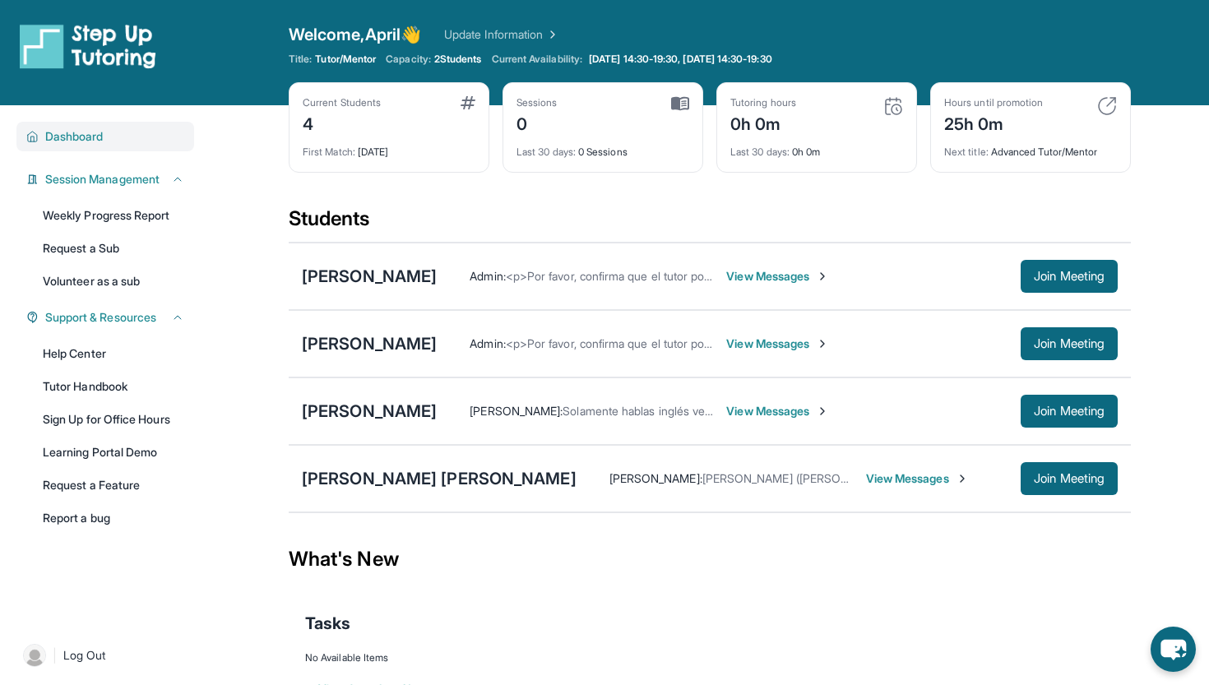
click at [107, 146] on div "Dashboard" at bounding box center [105, 137] width 178 height 30
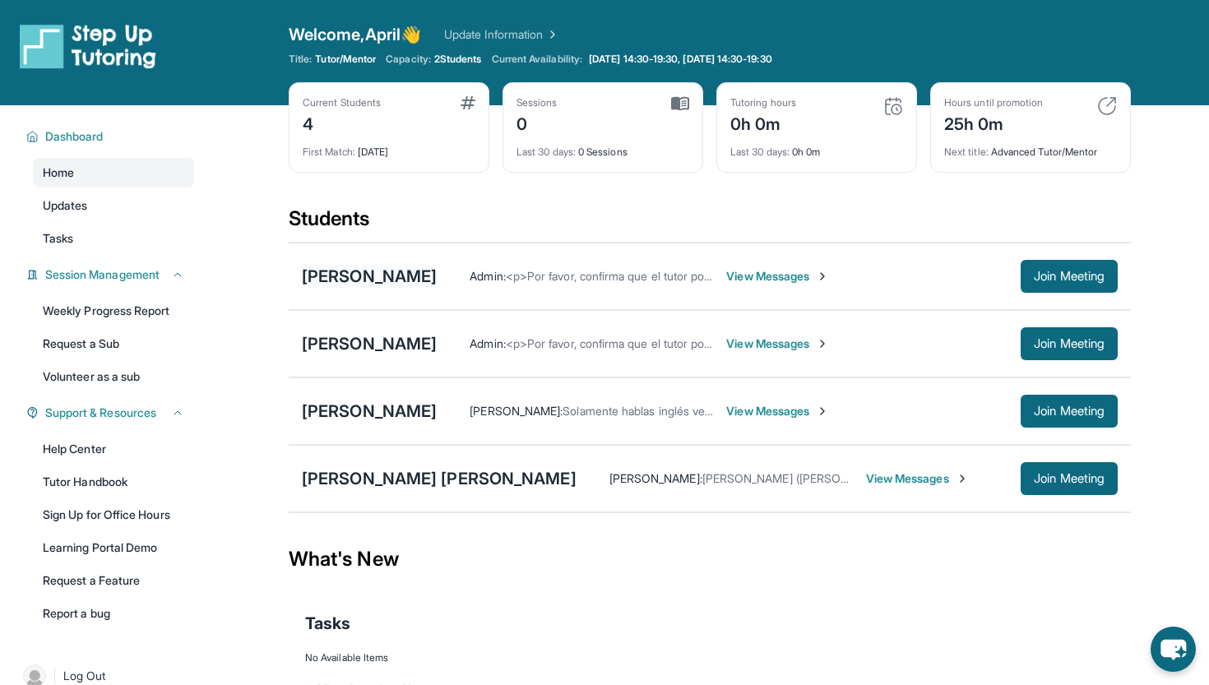
click at [419, 273] on div "[PERSON_NAME]" at bounding box center [369, 276] width 135 height 23
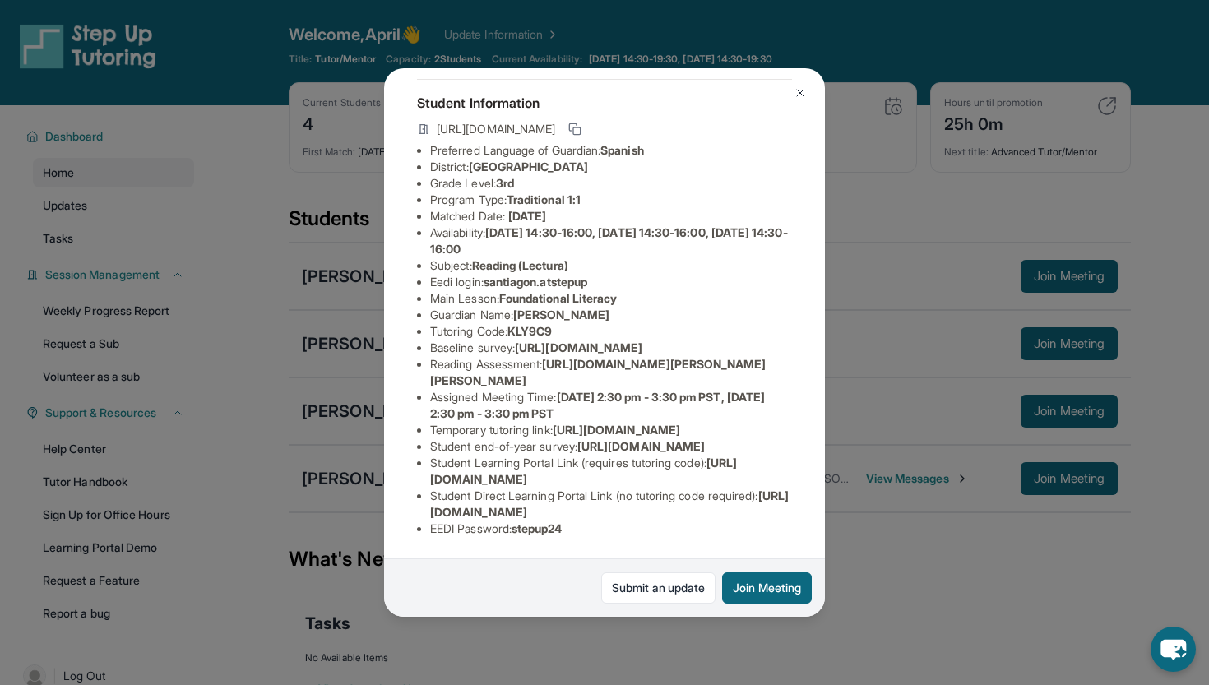
scroll to position [180, 0]
drag, startPoint x: 430, startPoint y: 415, endPoint x: 564, endPoint y: 428, distance: 134.6
click at [564, 428] on li "Temporary tutoring link : [URL][DOMAIN_NAME]" at bounding box center [611, 430] width 362 height 16
copy span "[URL][DOMAIN_NAME]"
click at [803, 90] on img at bounding box center [800, 92] width 13 height 13
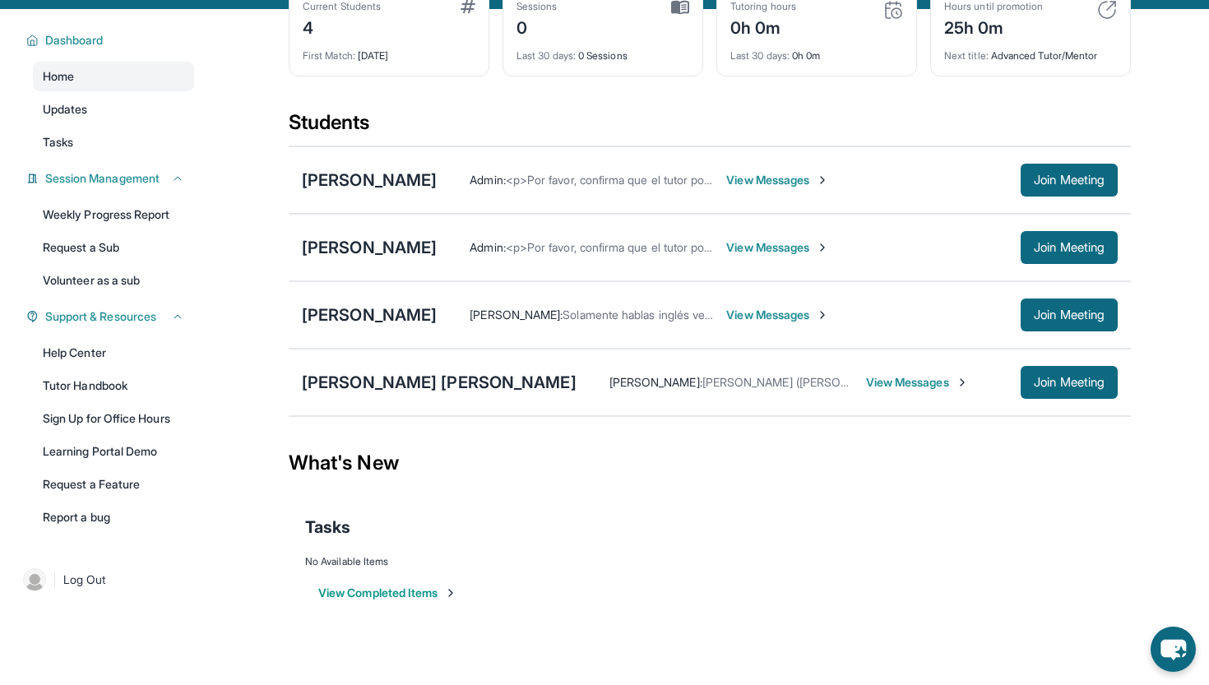
scroll to position [99, 0]
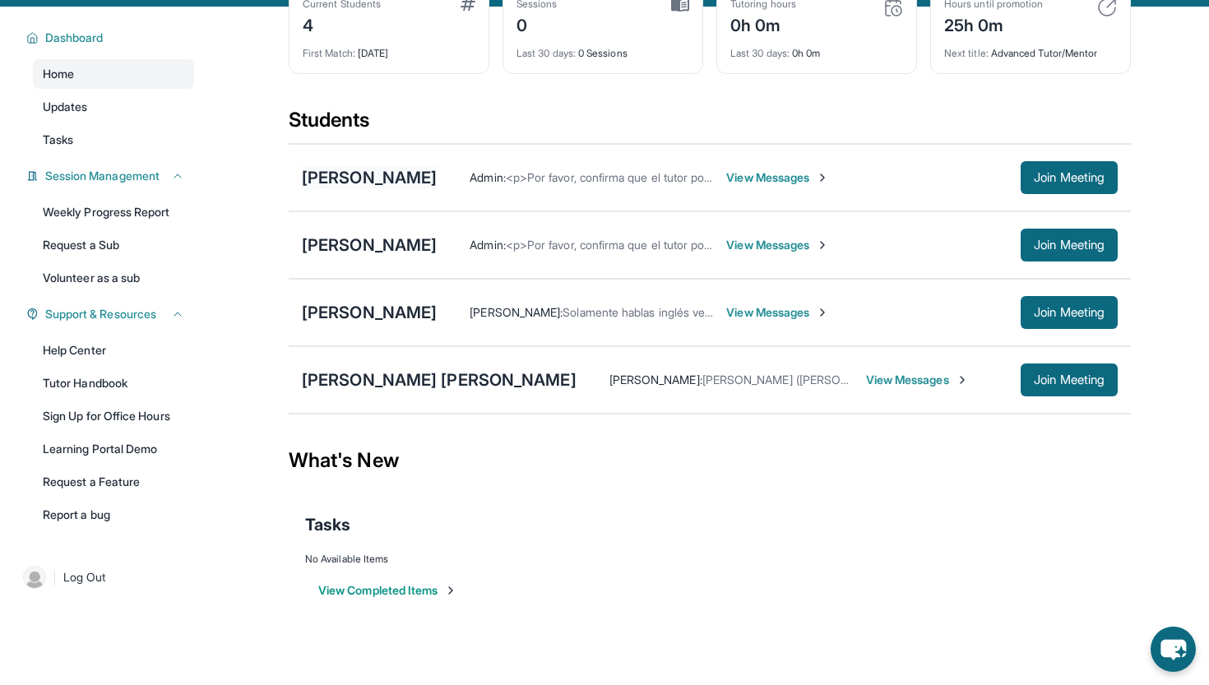
click at [437, 184] on div "[PERSON_NAME]" at bounding box center [369, 177] width 135 height 23
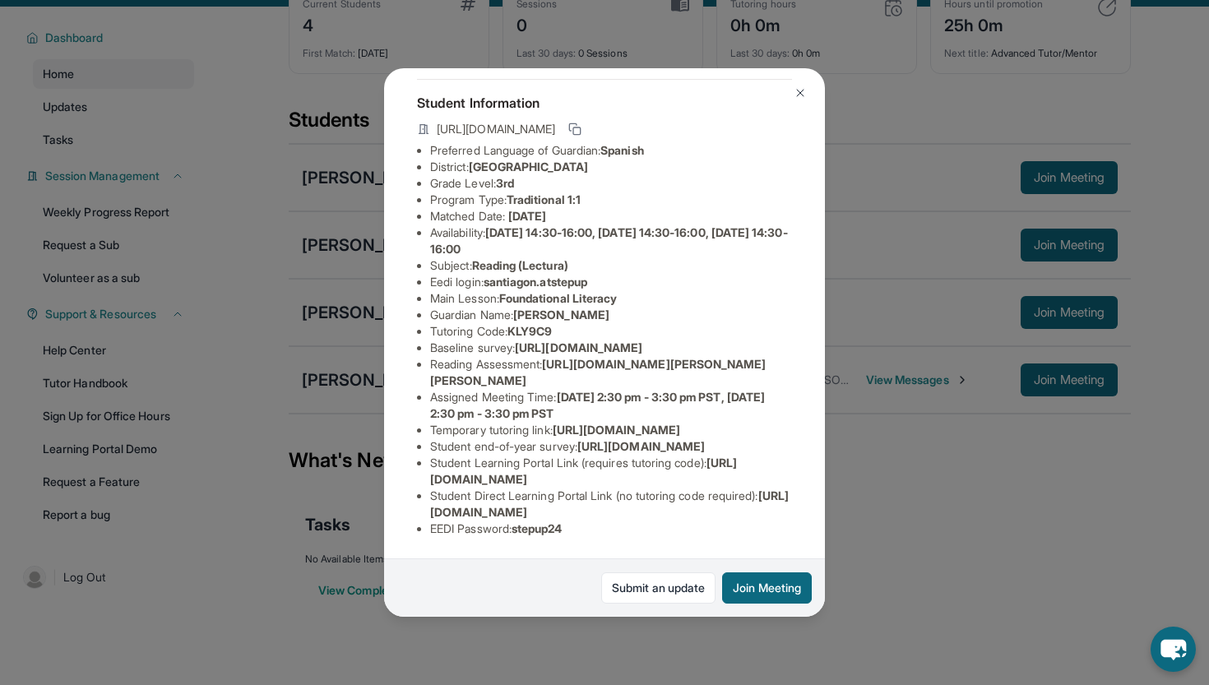
scroll to position [0, 0]
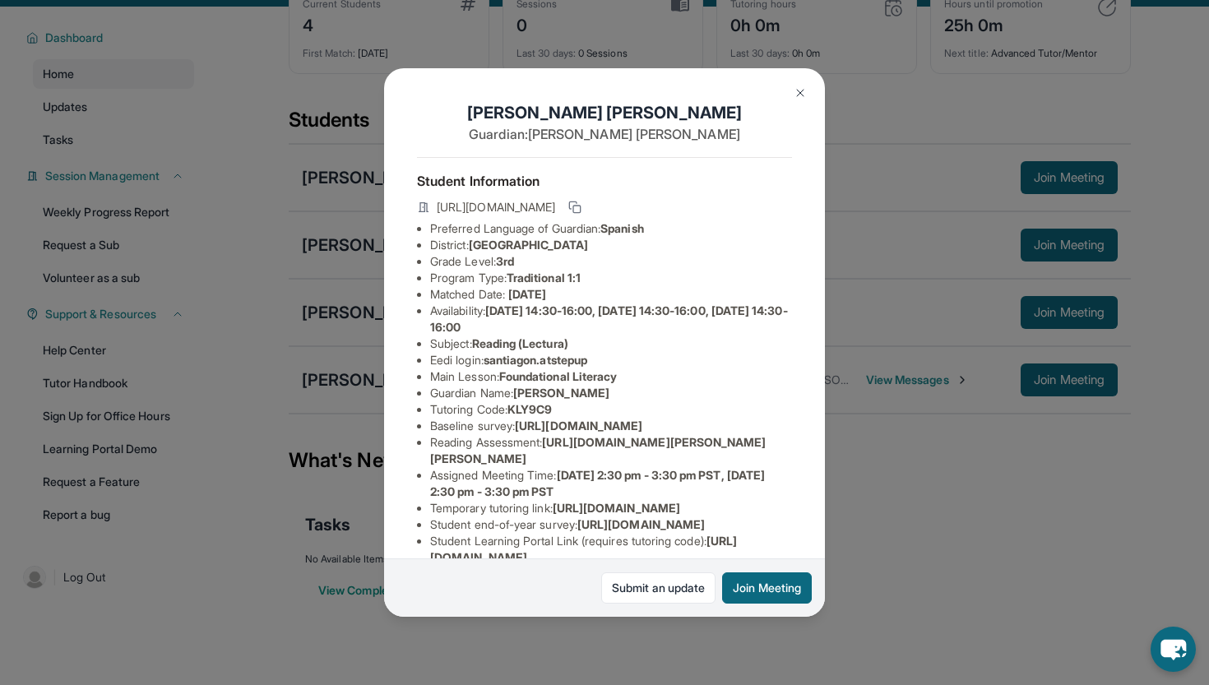
click at [795, 86] on img at bounding box center [800, 92] width 13 height 13
